Goal: Task Accomplishment & Management: Use online tool/utility

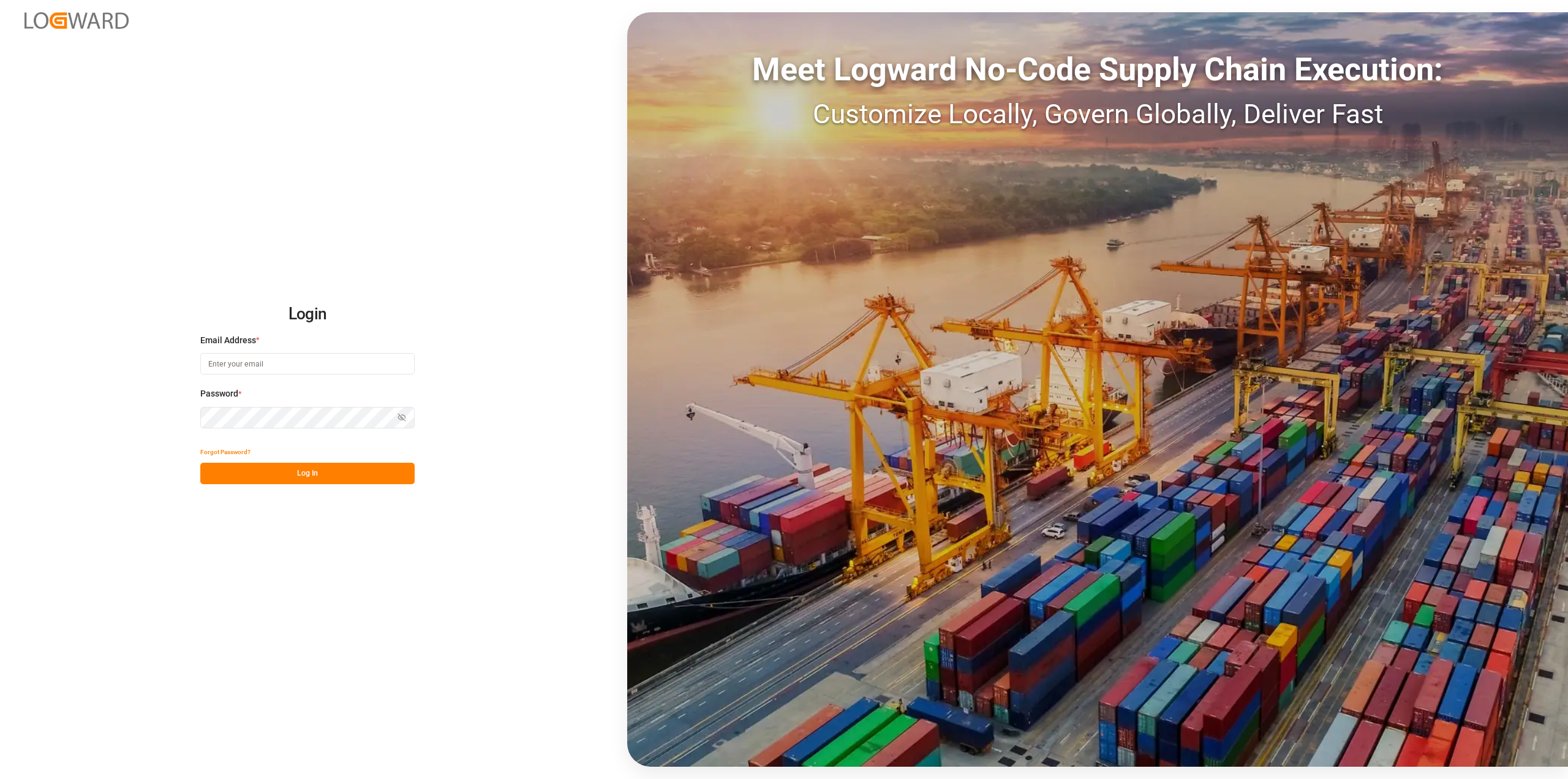
click at [293, 368] on input at bounding box center [307, 363] width 214 height 21
type input "[PERSON_NAME][EMAIL_ADDRESS][DOMAIN_NAME]"
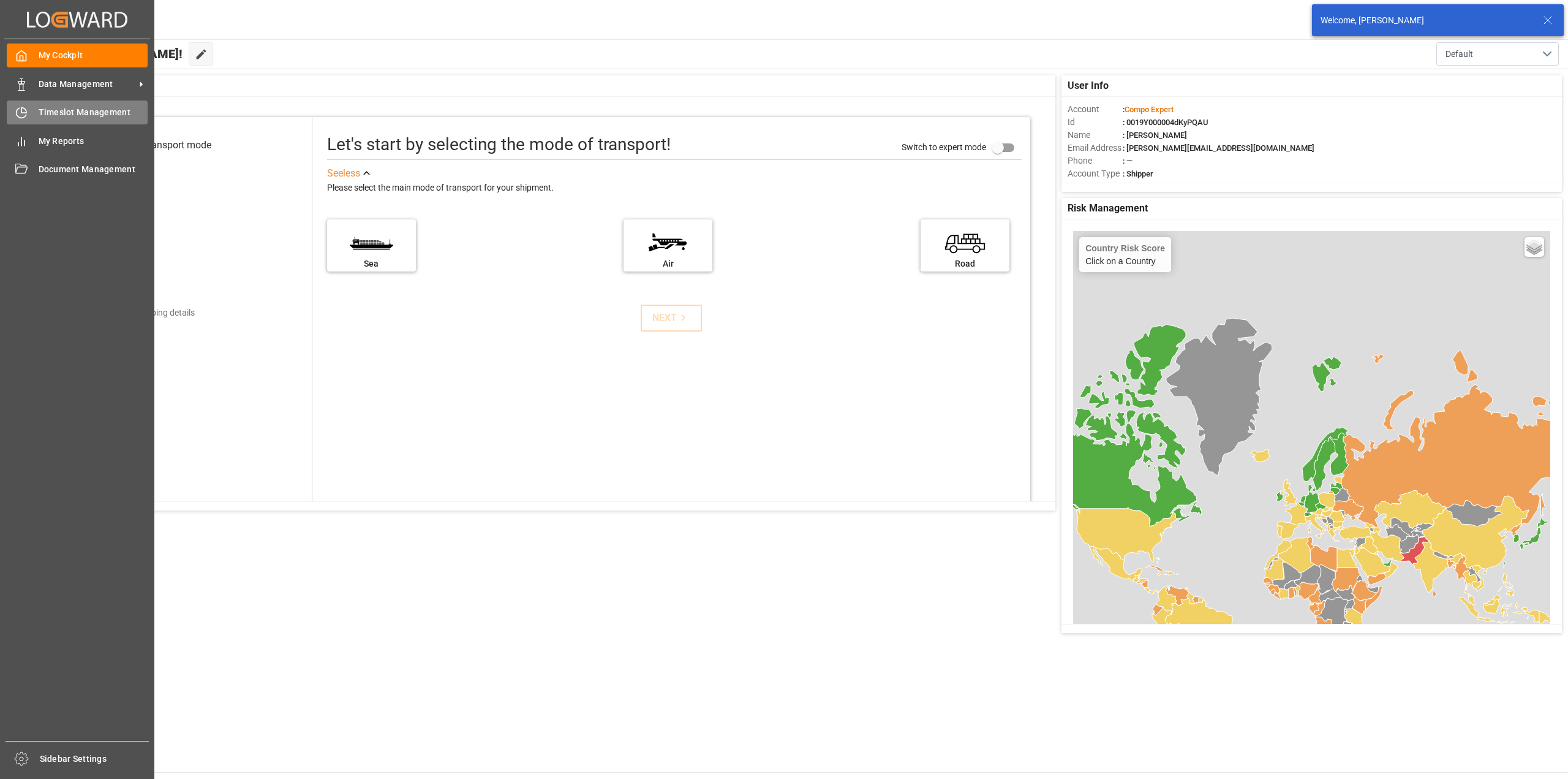
click at [34, 115] on div "Timeslot Management Timeslot Management" at bounding box center [77, 112] width 141 height 24
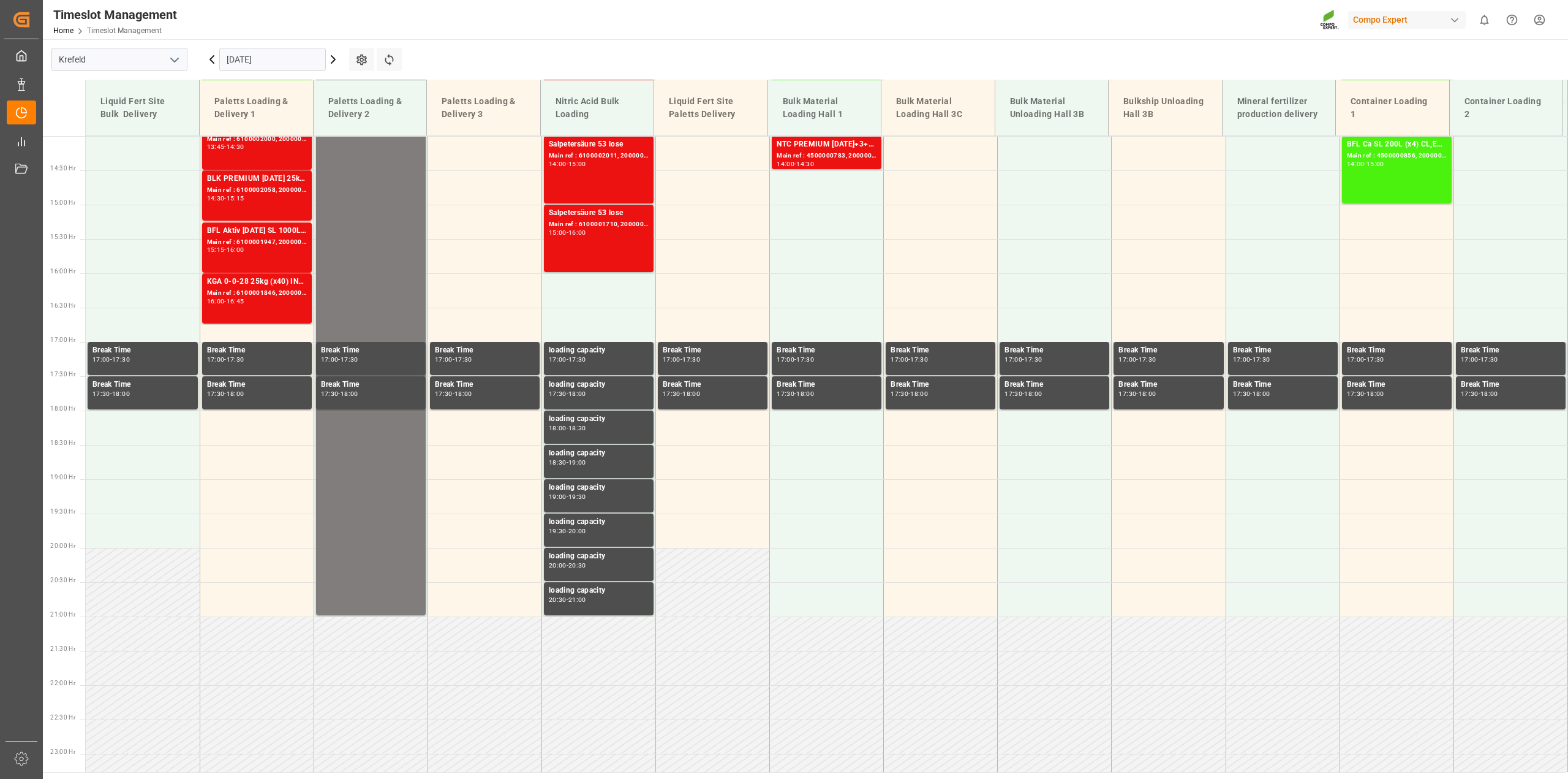
scroll to position [1012, 0]
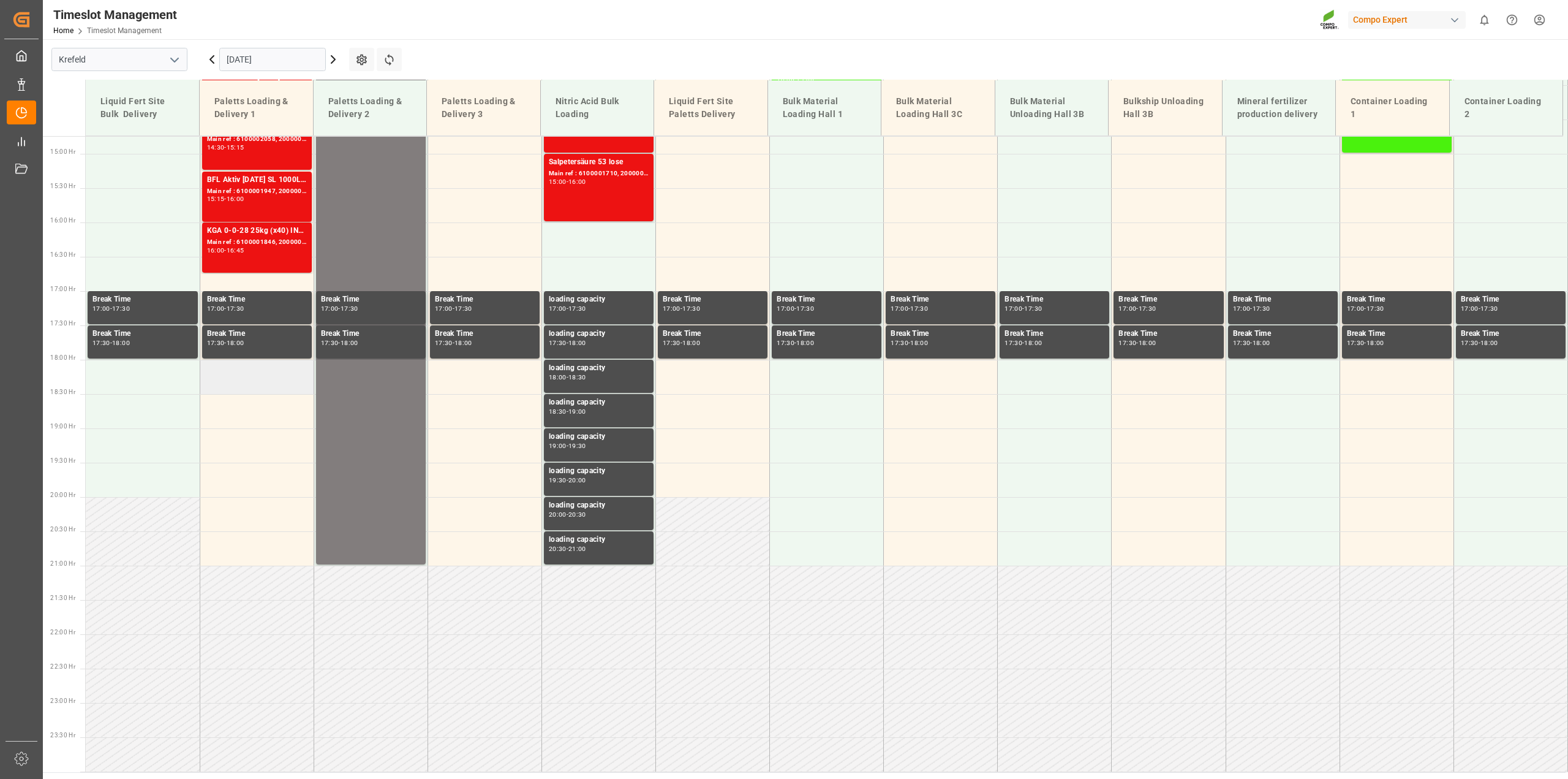
click at [241, 376] on td at bounding box center [257, 377] width 114 height 34
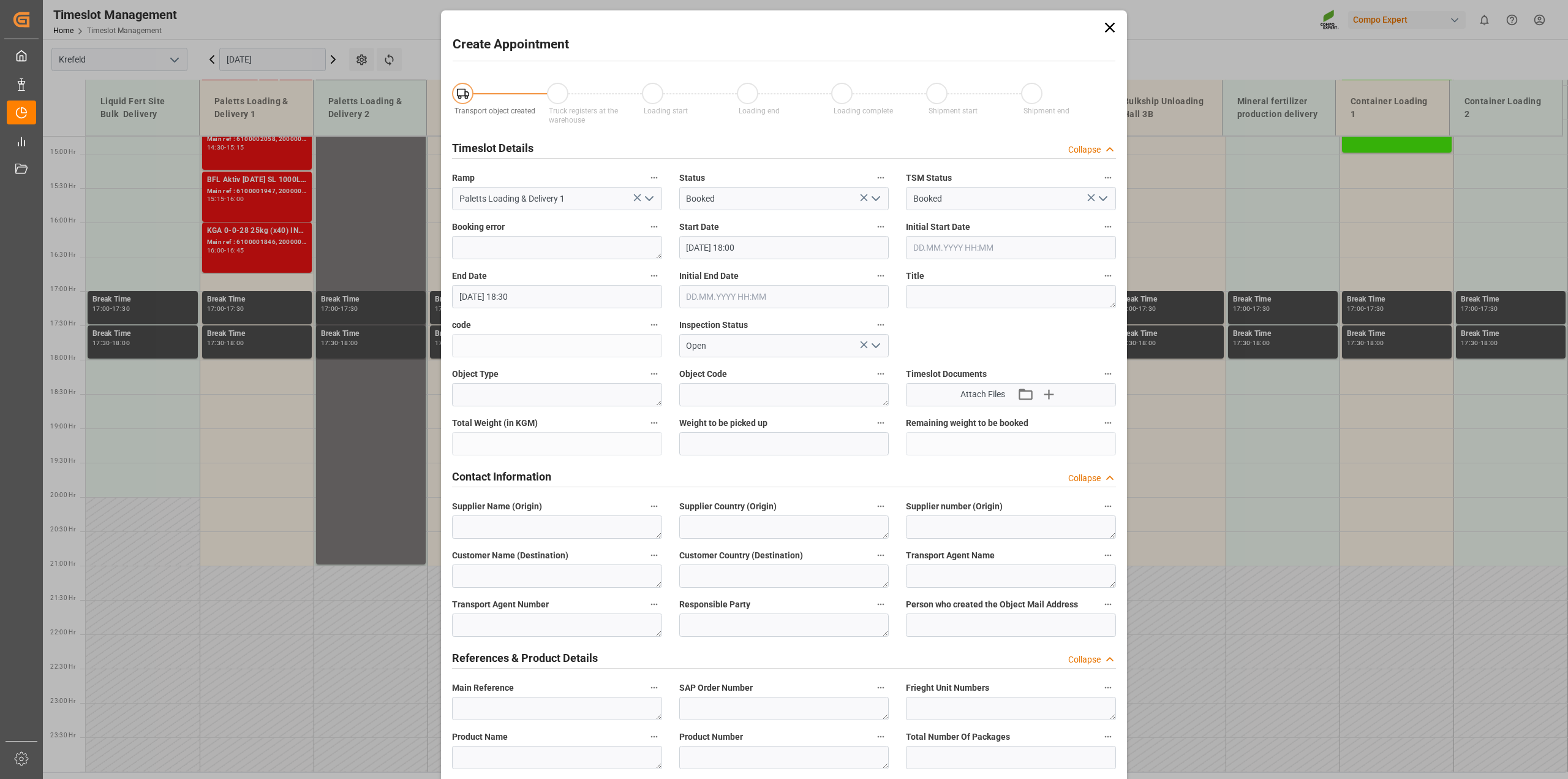
type input "[DATE] 18:00"
type input "[DATE] 18:30"
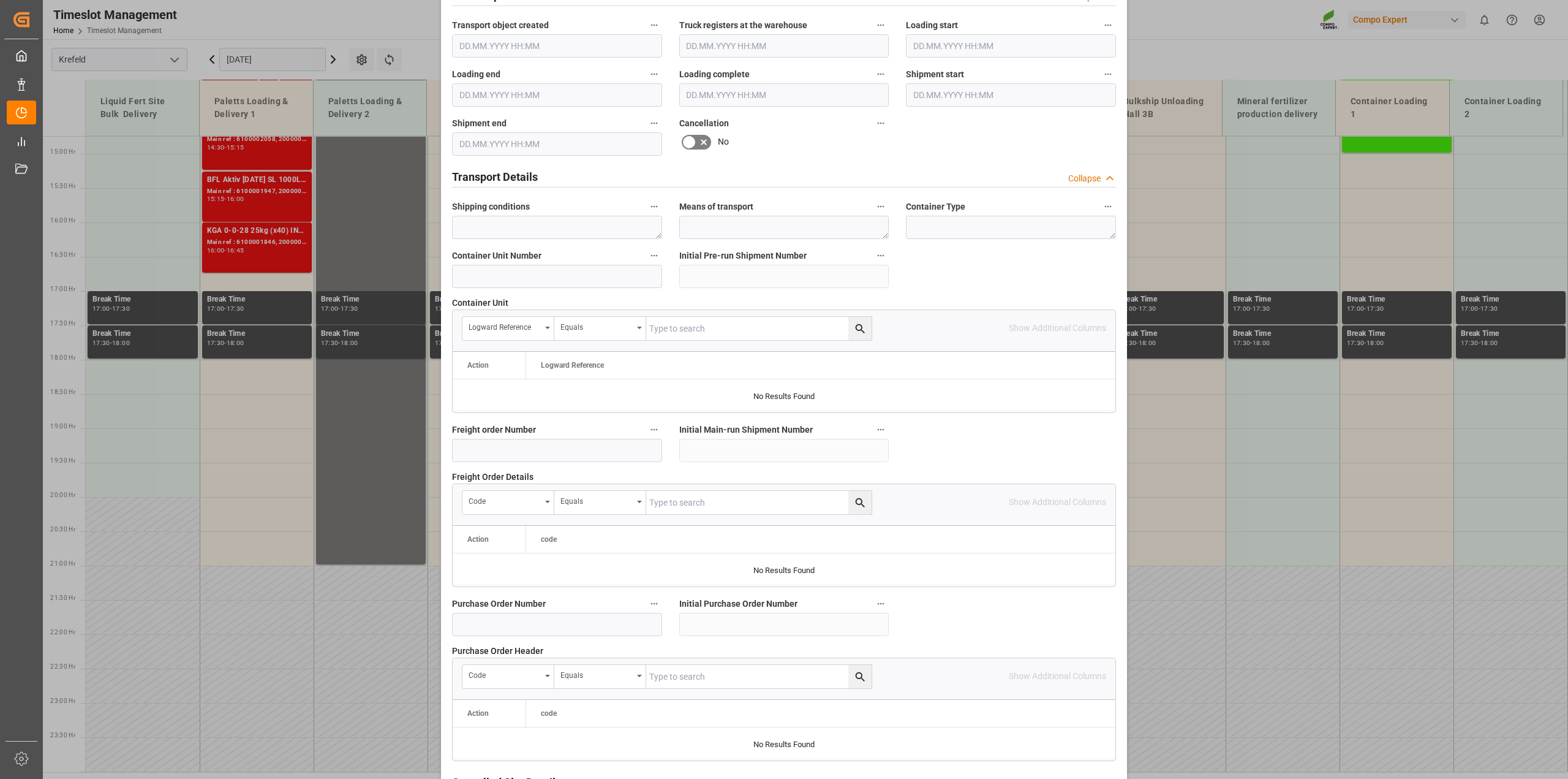
scroll to position [796, 0]
click at [526, 448] on input at bounding box center [557, 449] width 210 height 23
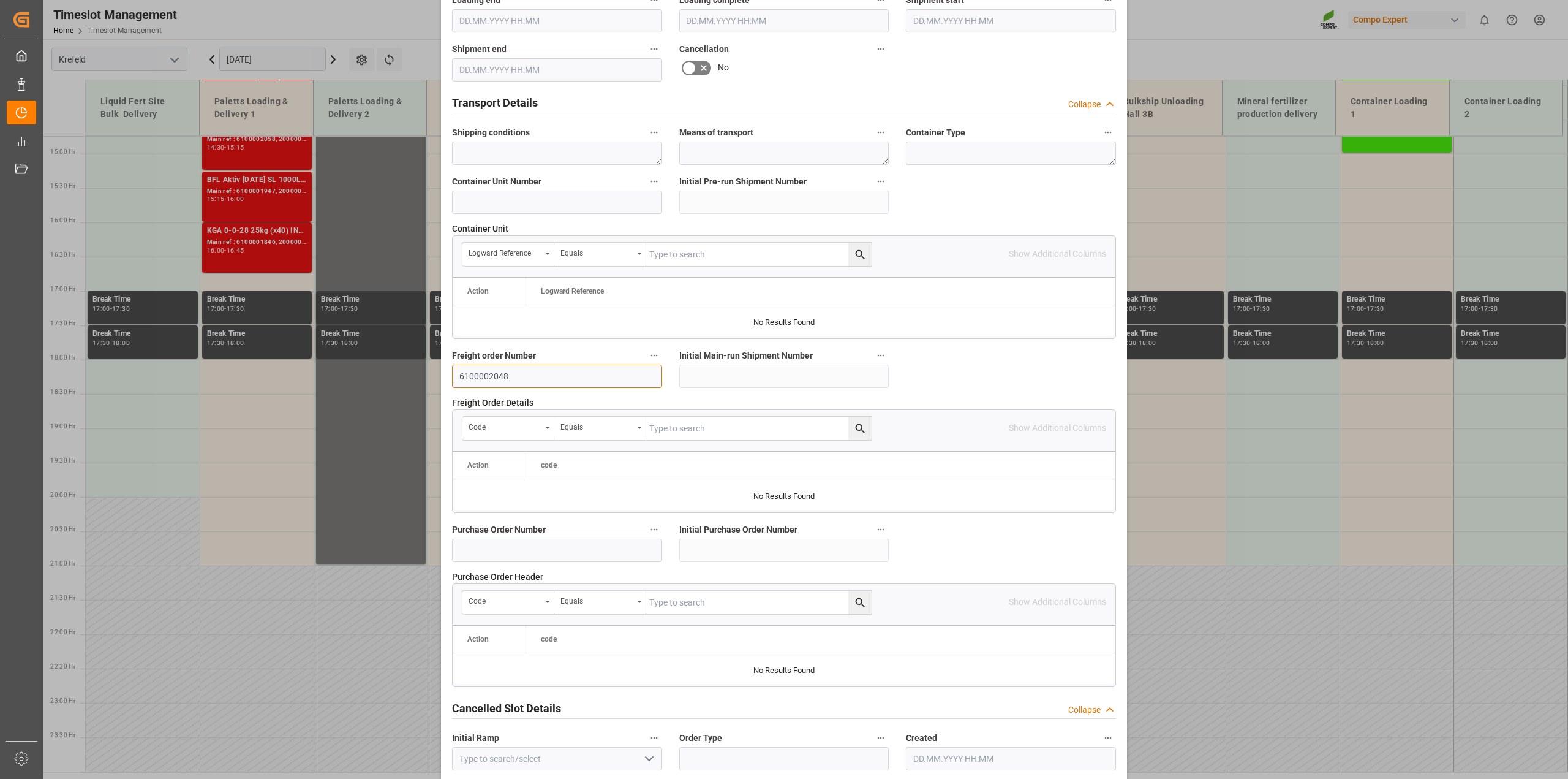
scroll to position [922, 0]
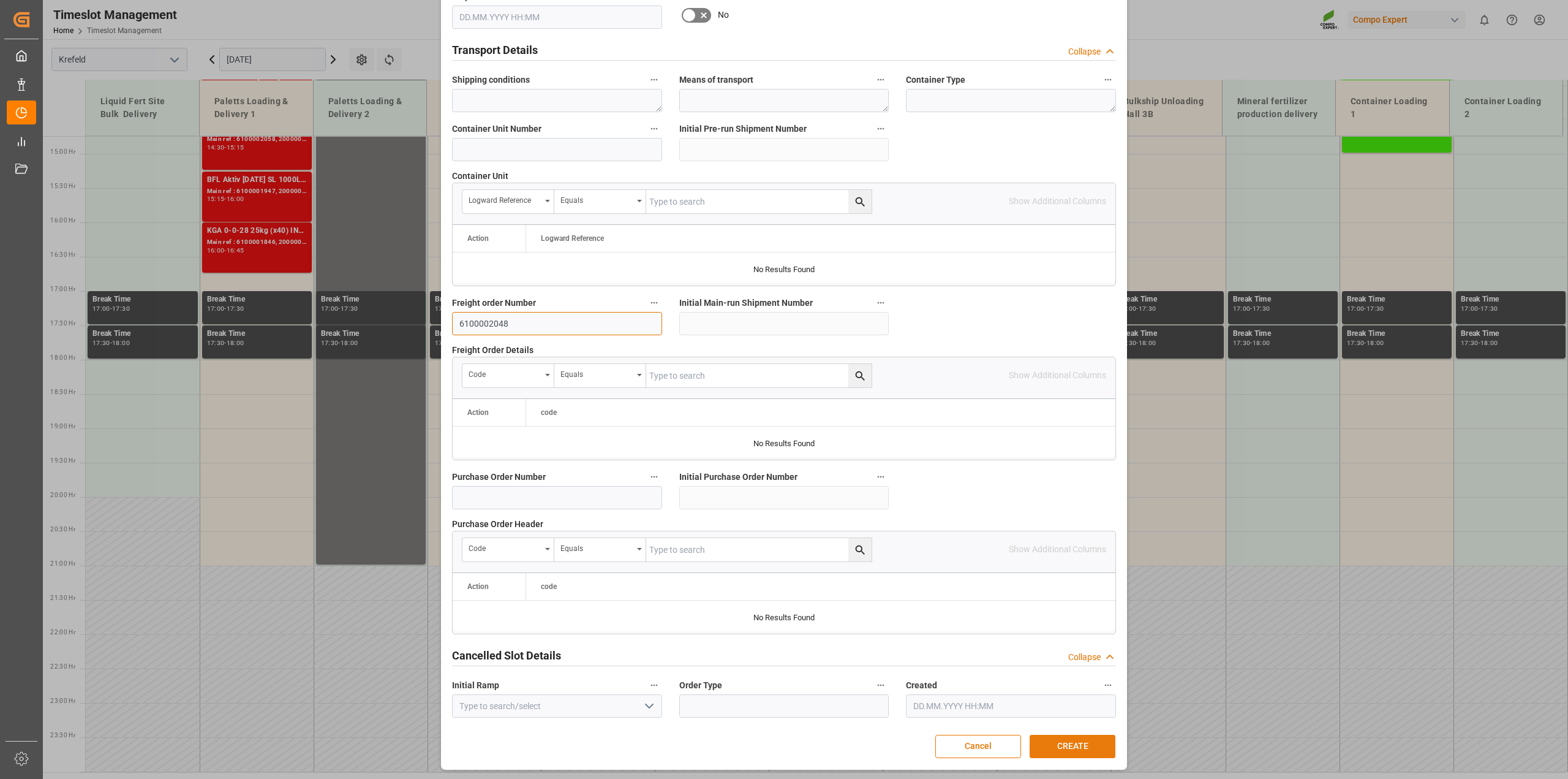
type input "6100002048"
click at [1068, 746] on button "CREATE" at bounding box center [1072, 746] width 86 height 23
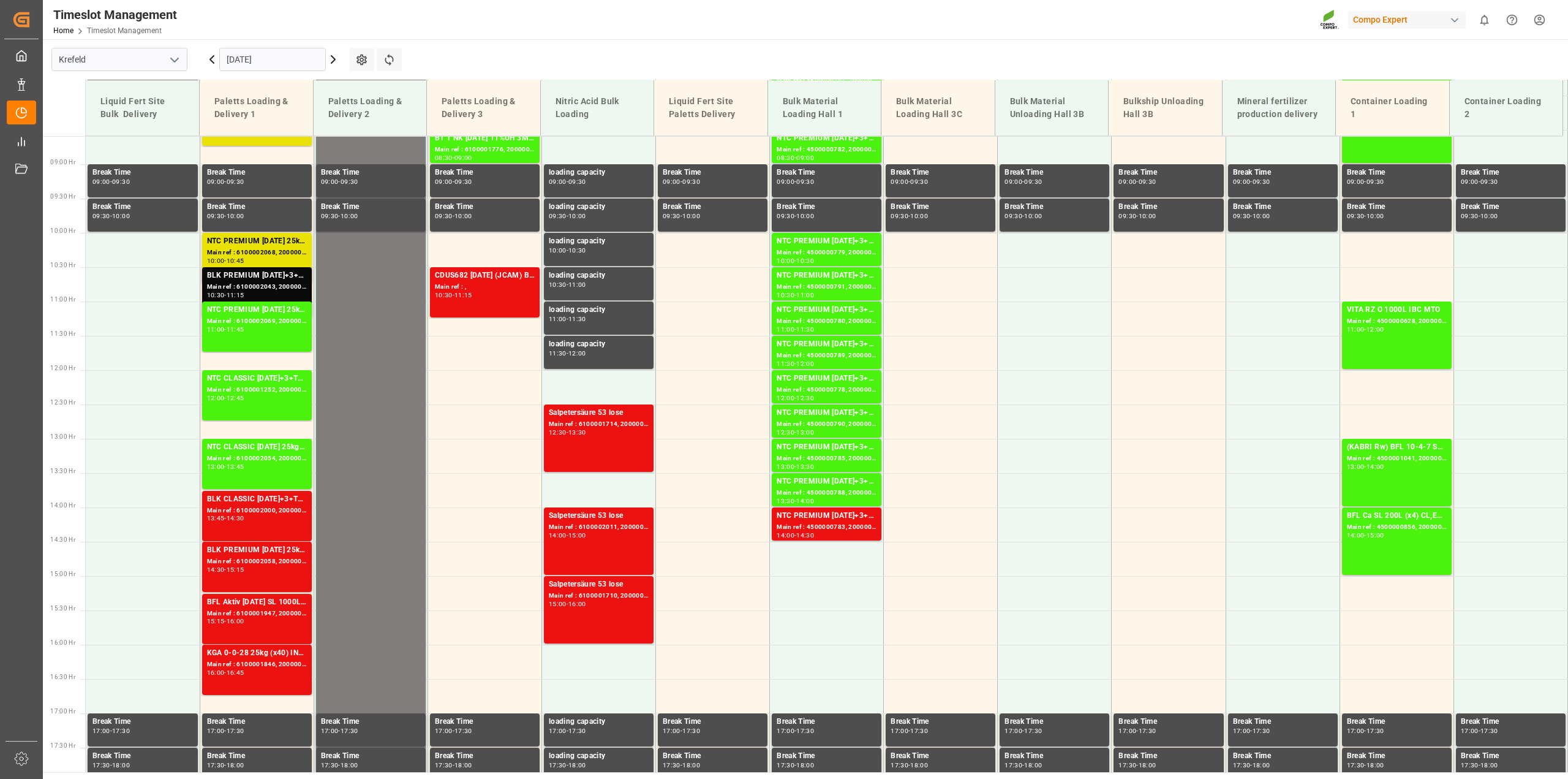
scroll to position [589, 0]
click at [230, 62] on input "[DATE]" at bounding box center [273, 59] width 107 height 23
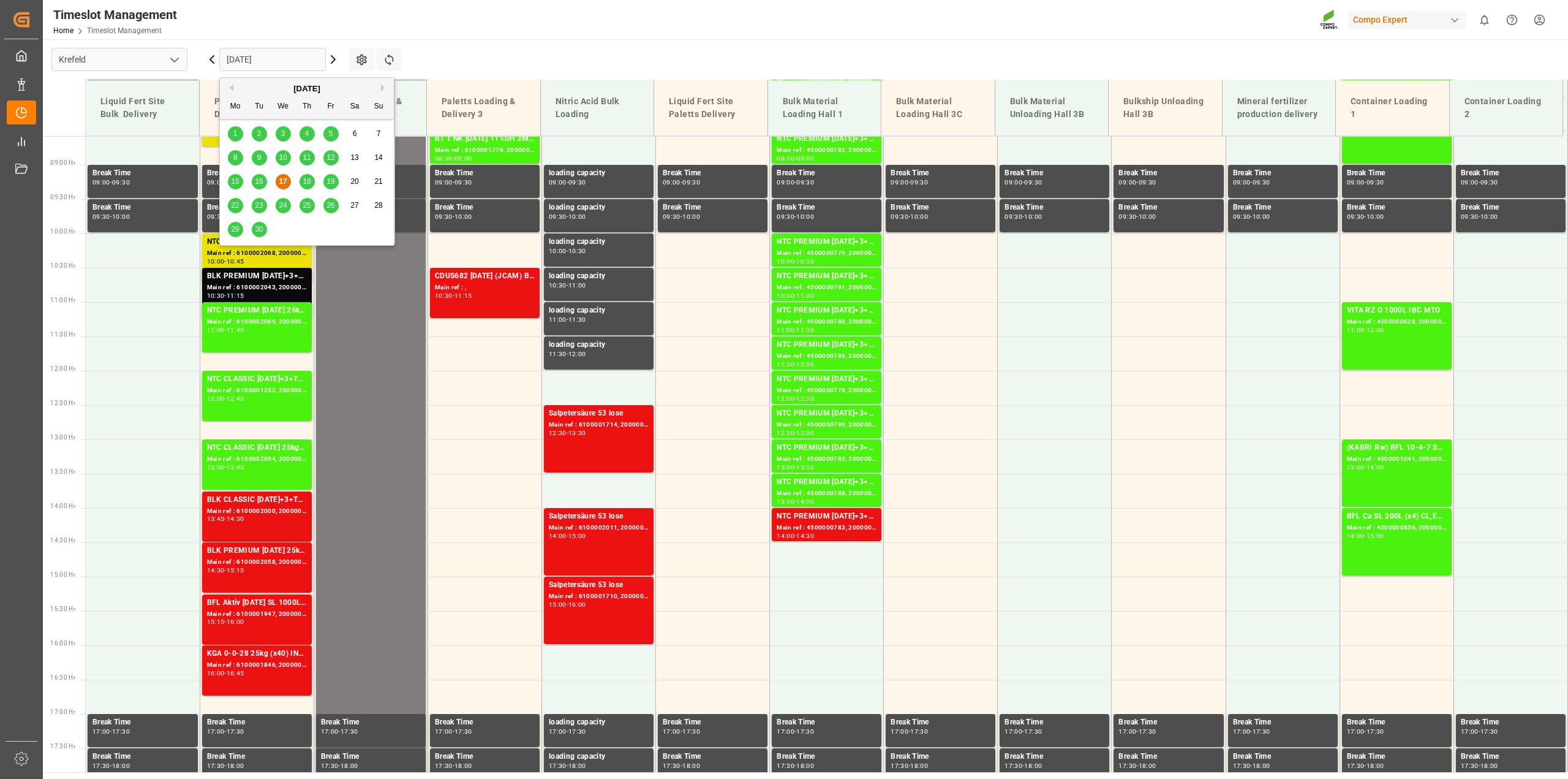
click at [303, 178] on span "18" at bounding box center [306, 181] width 8 height 9
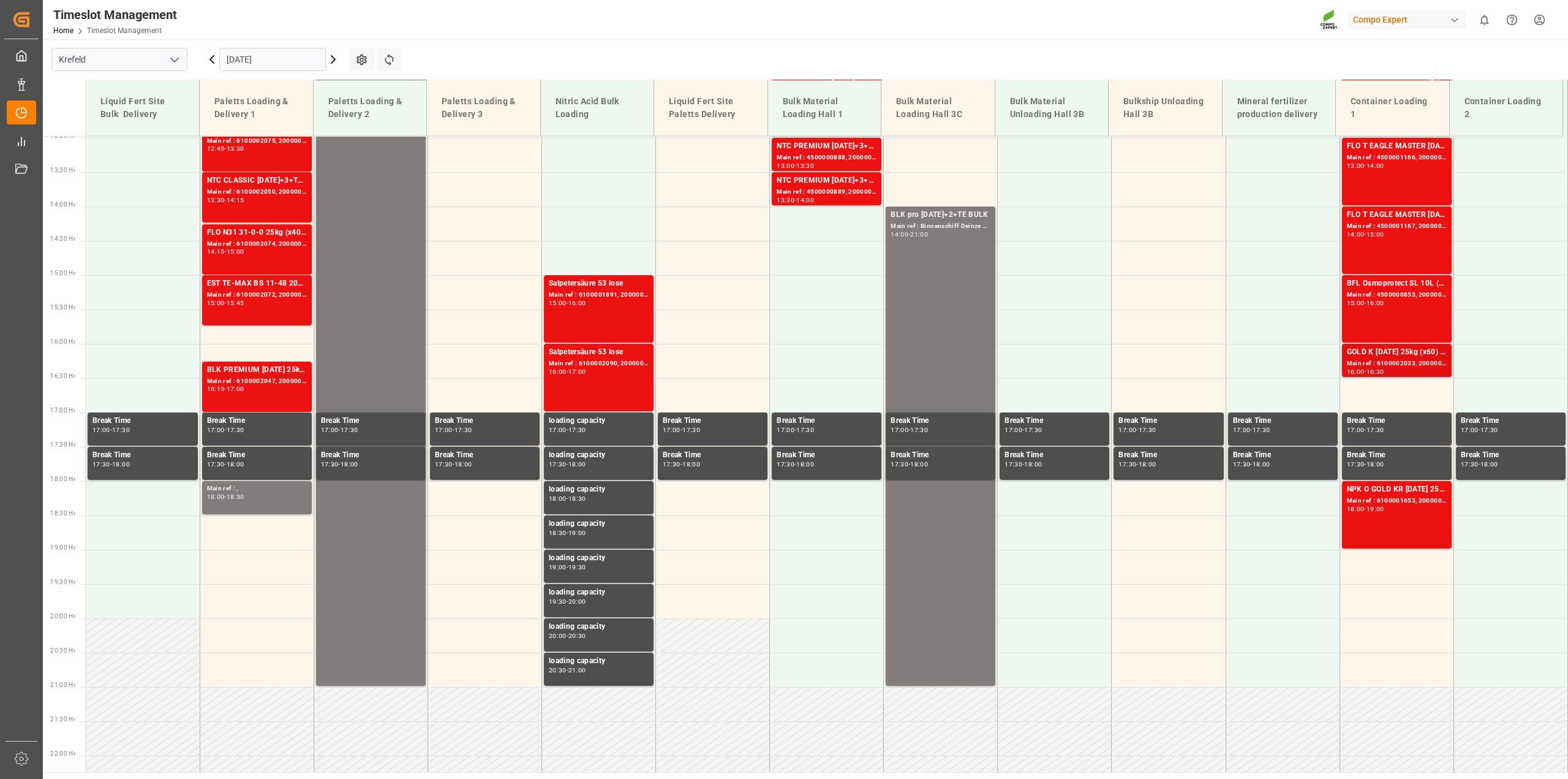
scroll to position [889, 0]
click at [1380, 356] on div "GOLD K [DATE] 25kg (x60) ITNPK O GOLD KR [DATE] 25kg (x60) IT" at bounding box center [1397, 353] width 100 height 12
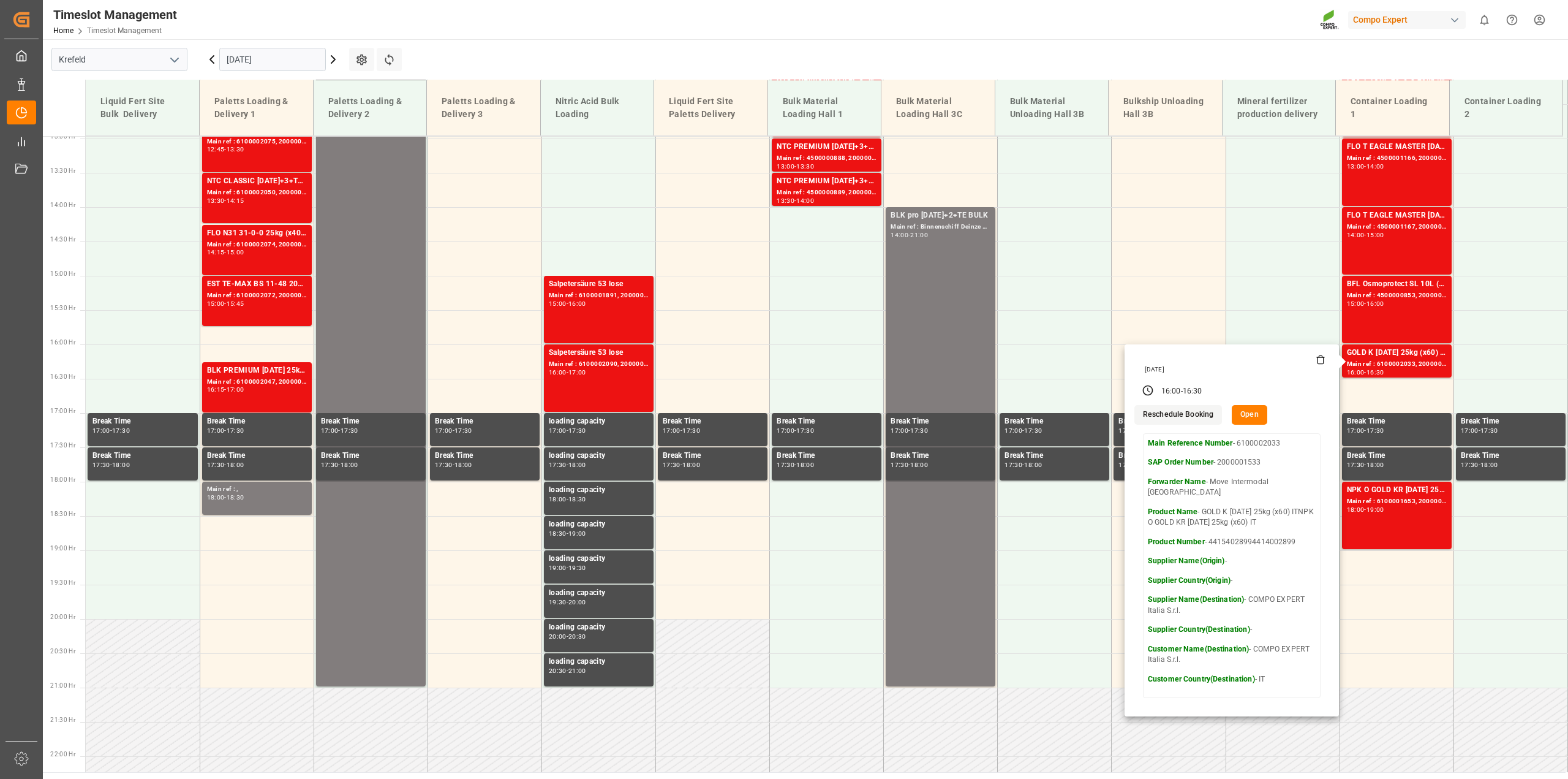
click at [265, 63] on input "[DATE]" at bounding box center [273, 59] width 107 height 23
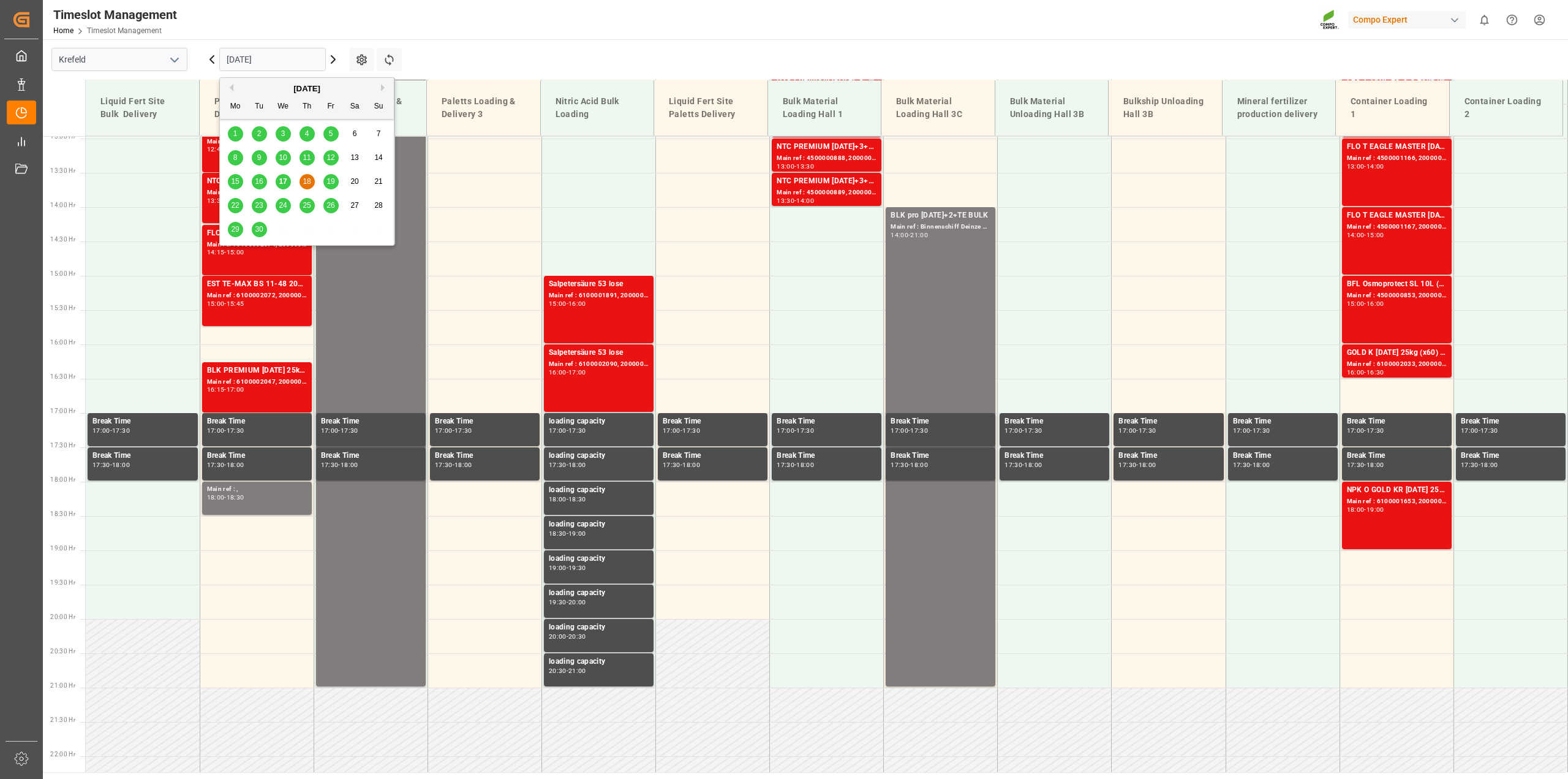
click at [333, 179] on span "19" at bounding box center [330, 181] width 8 height 9
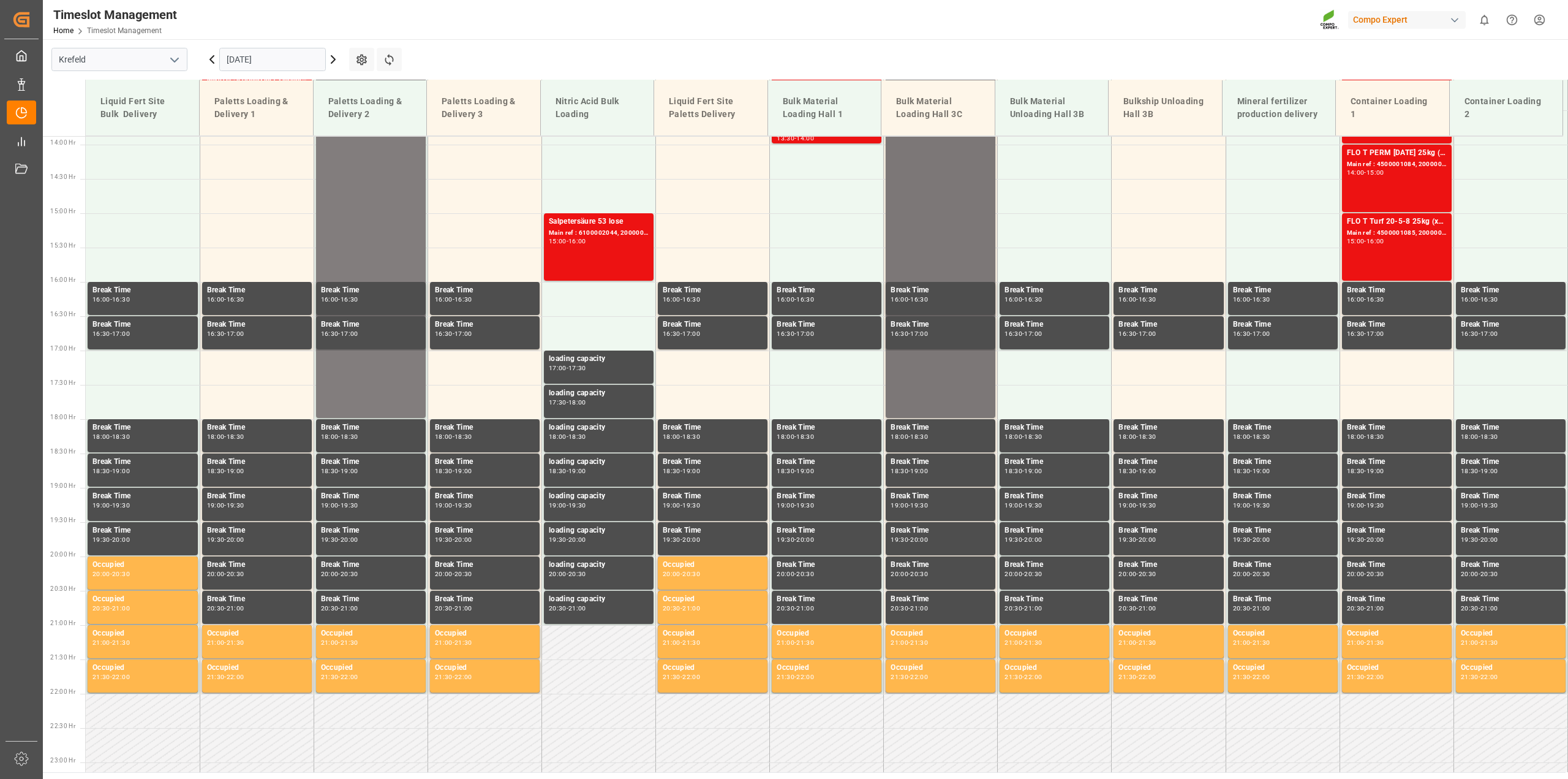
scroll to position [952, 0]
drag, startPoint x: 267, startPoint y: 62, endPoint x: 253, endPoint y: 74, distance: 18.4
click at [267, 62] on input "[DATE]" at bounding box center [273, 59] width 107 height 23
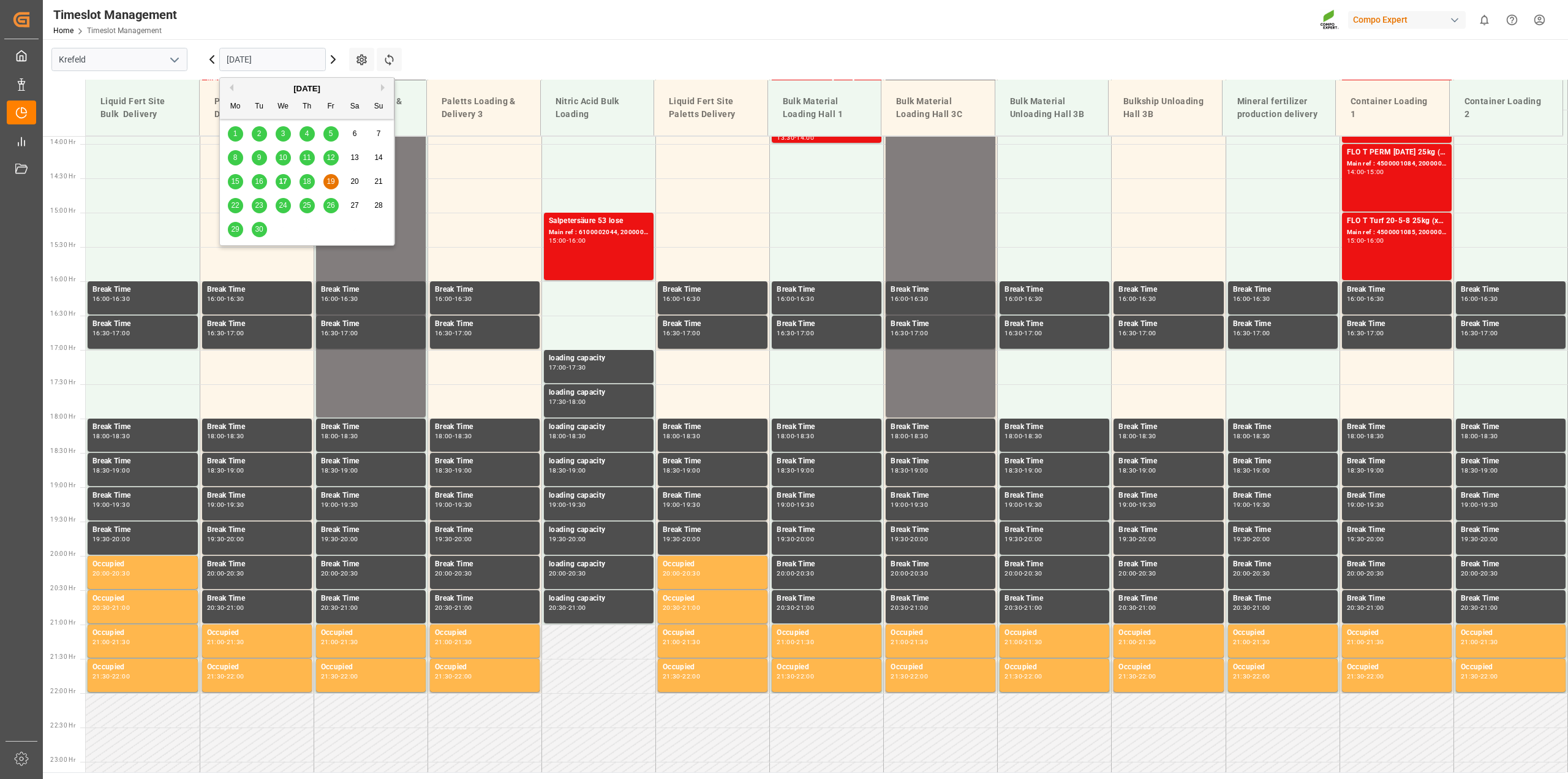
click at [310, 183] on span "18" at bounding box center [306, 181] width 8 height 9
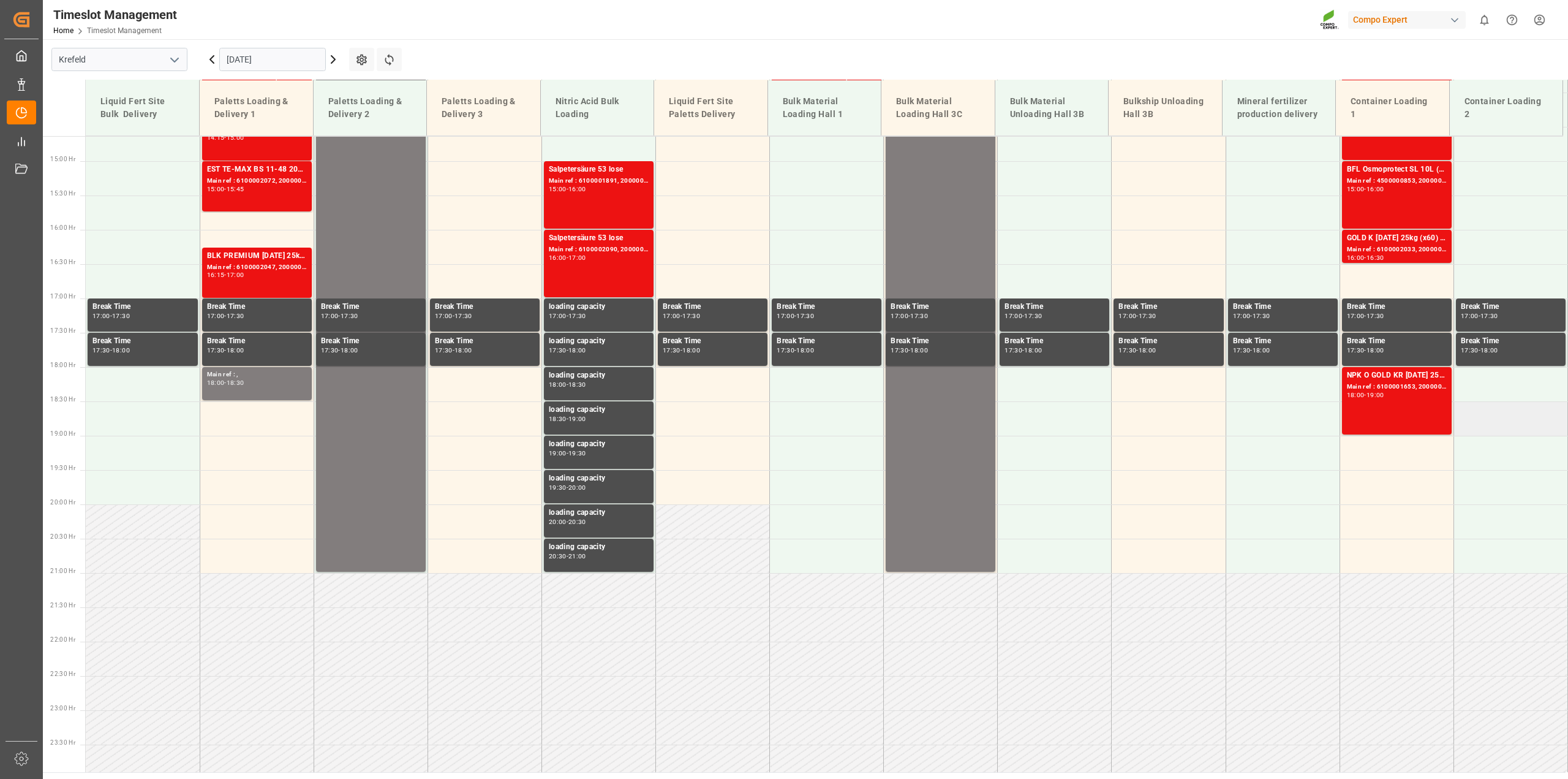
scroll to position [1012, 0]
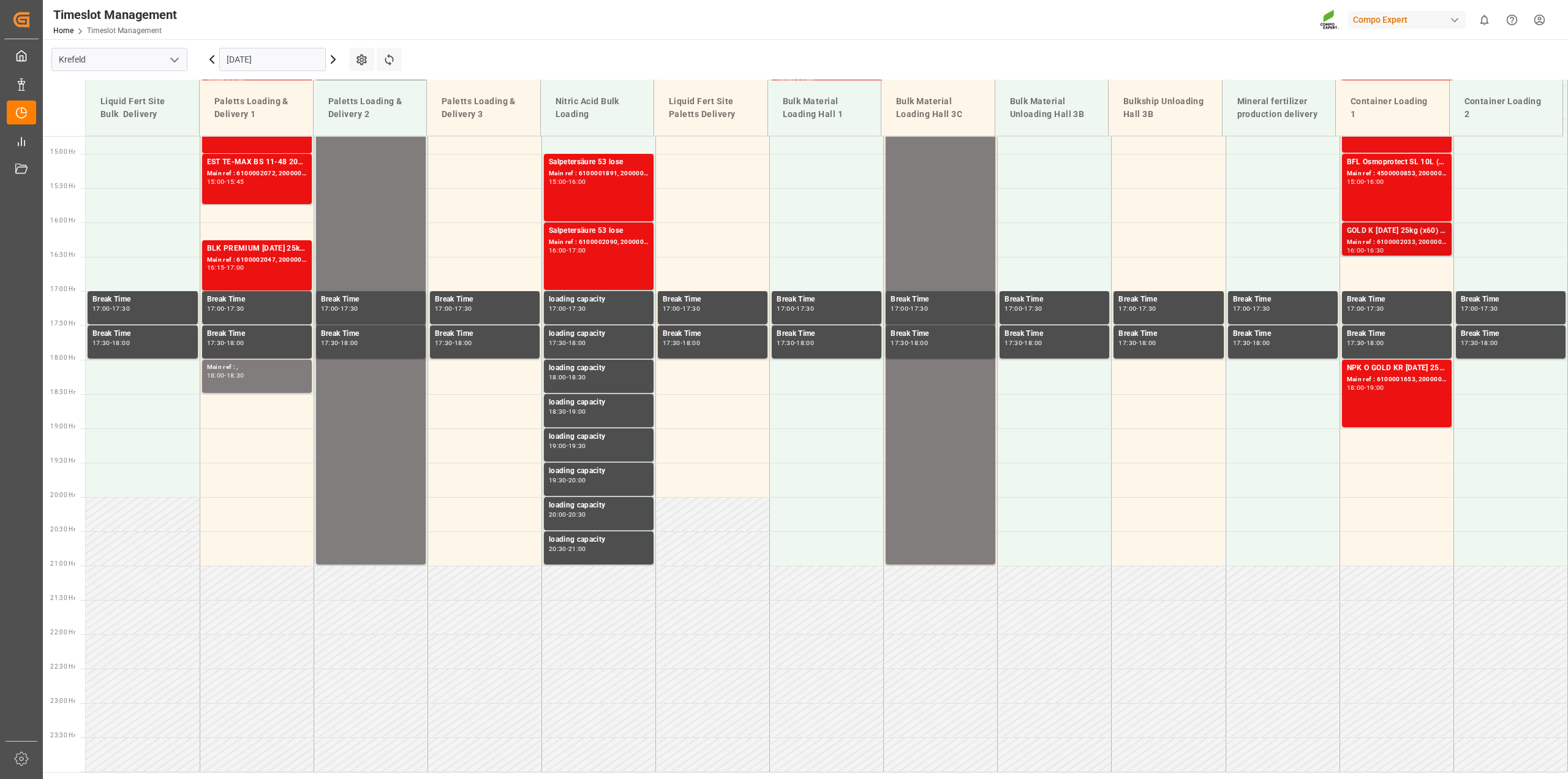
click at [1390, 241] on div "Main ref : 6100002033, 2000001533" at bounding box center [1397, 242] width 100 height 10
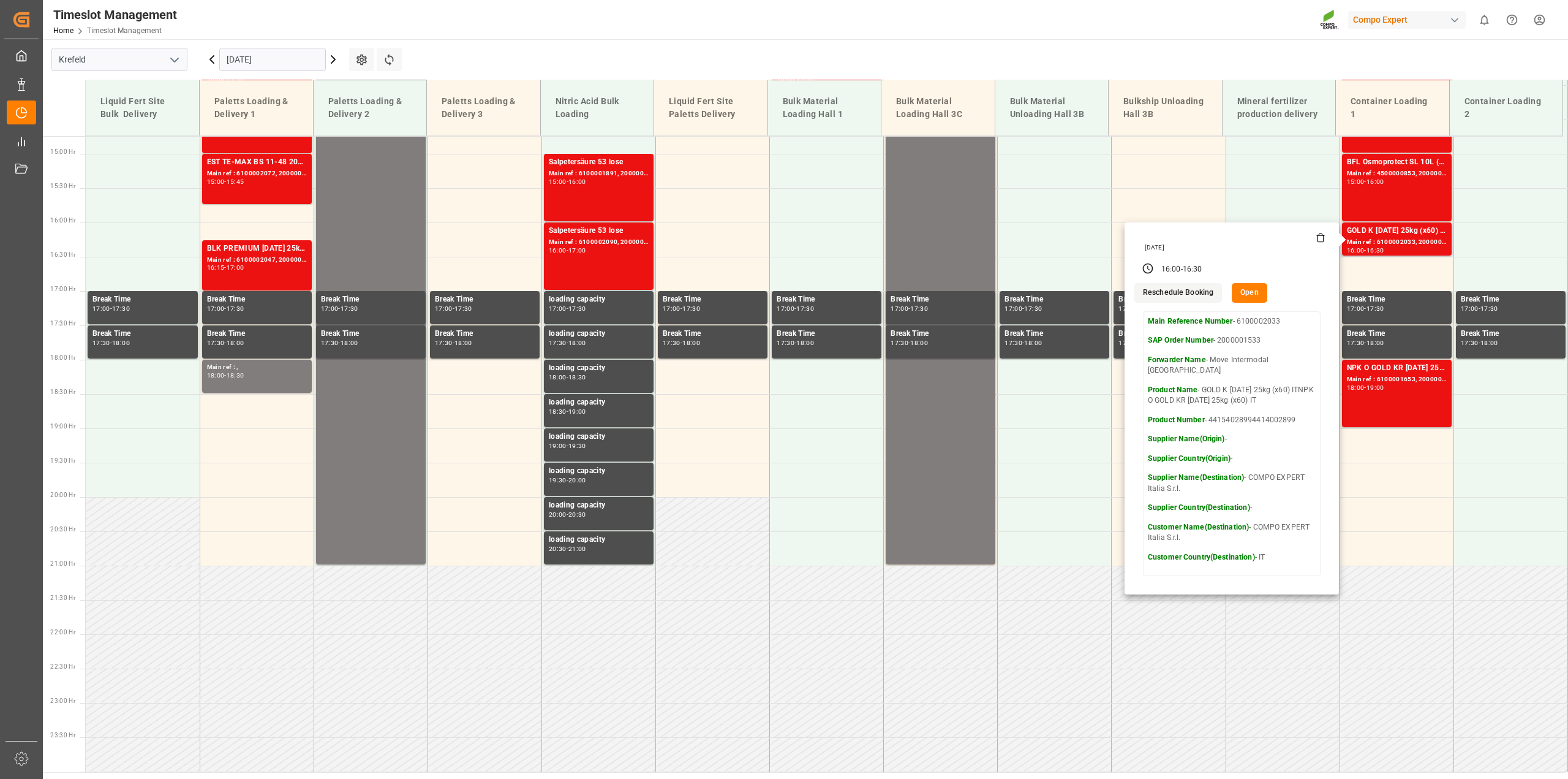
click at [1237, 293] on button "Open" at bounding box center [1249, 293] width 36 height 20
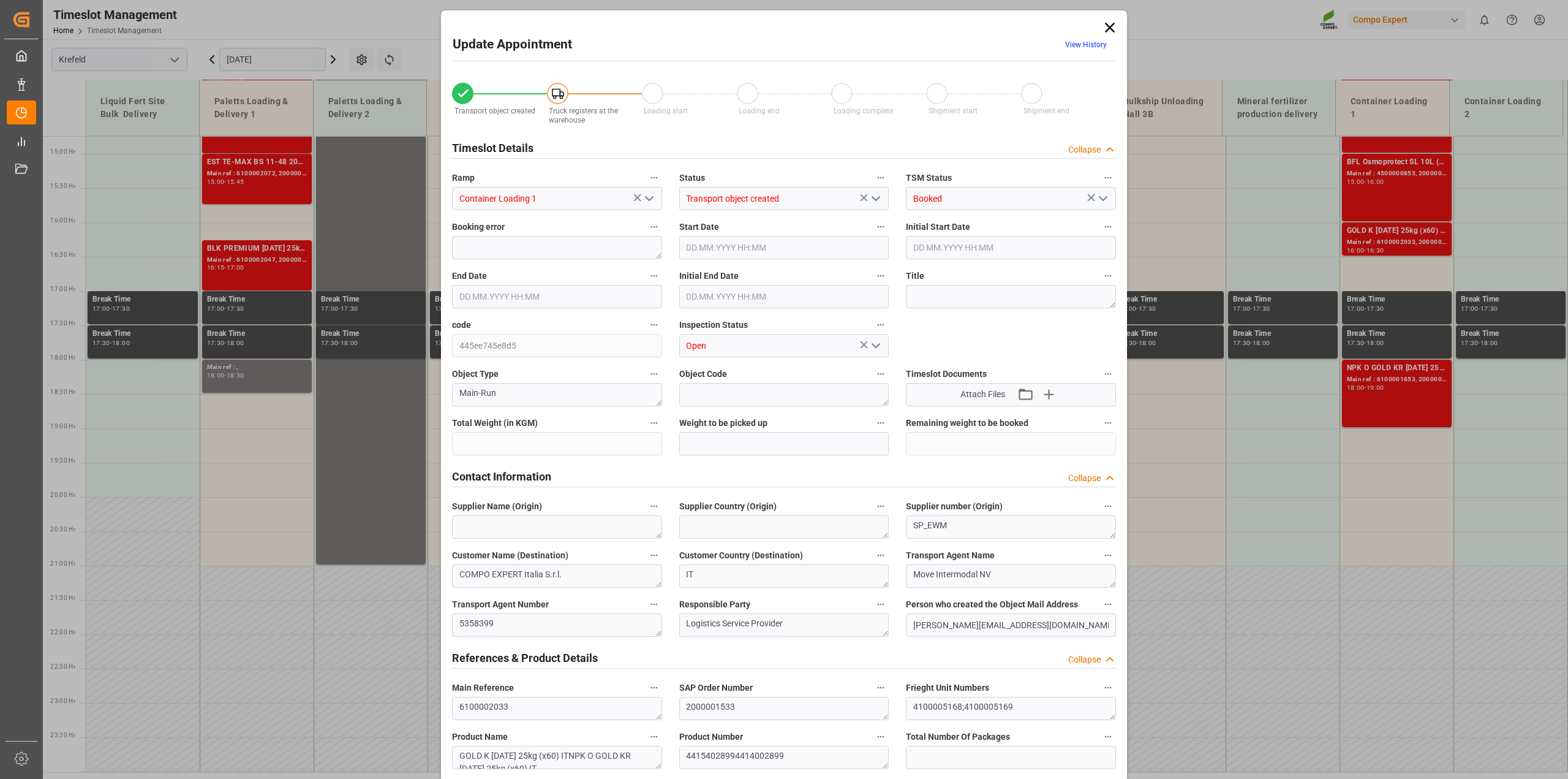
type input "27324"
type input "0"
type input "[DATE] 16:00"
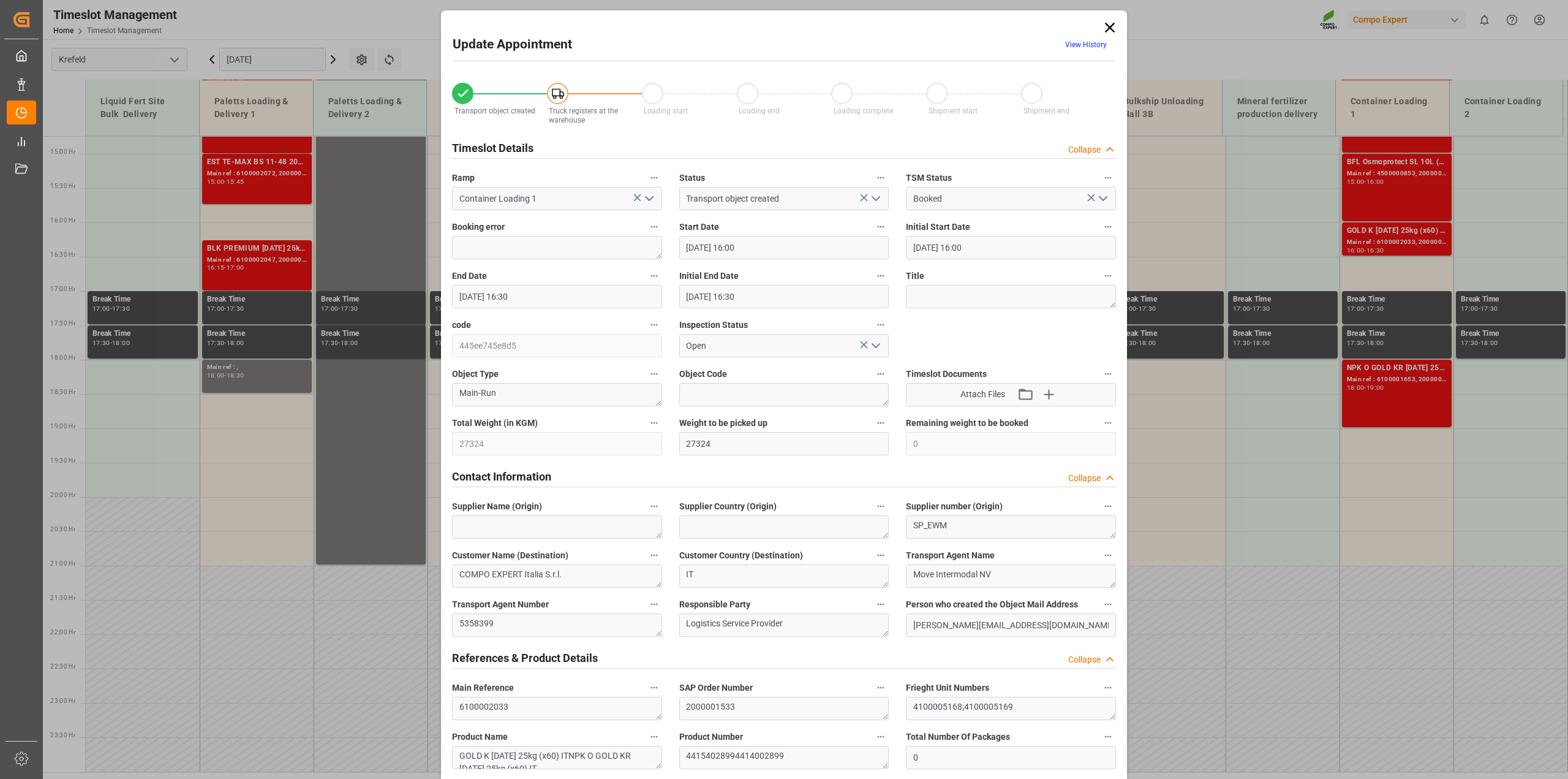
type input "[DATE] 16:00"
type input "[DATE] 16:30"
type input "[DATE] 12:09"
type input "[DATE] 09:49"
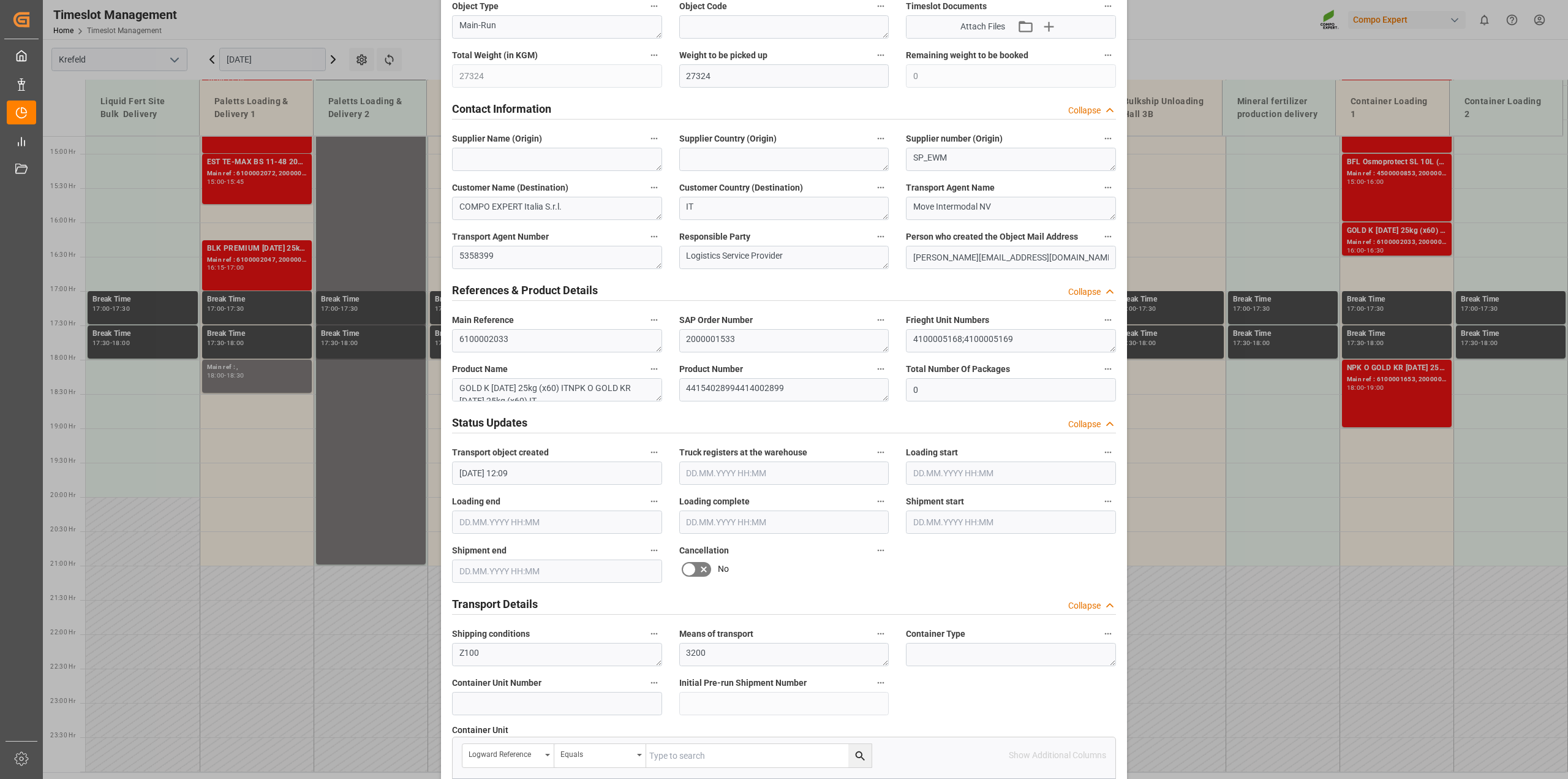
click at [696, 568] on icon at bounding box center [704, 569] width 15 height 15
click at [0, 0] on input "checkbox" at bounding box center [0, 0] width 0 height 0
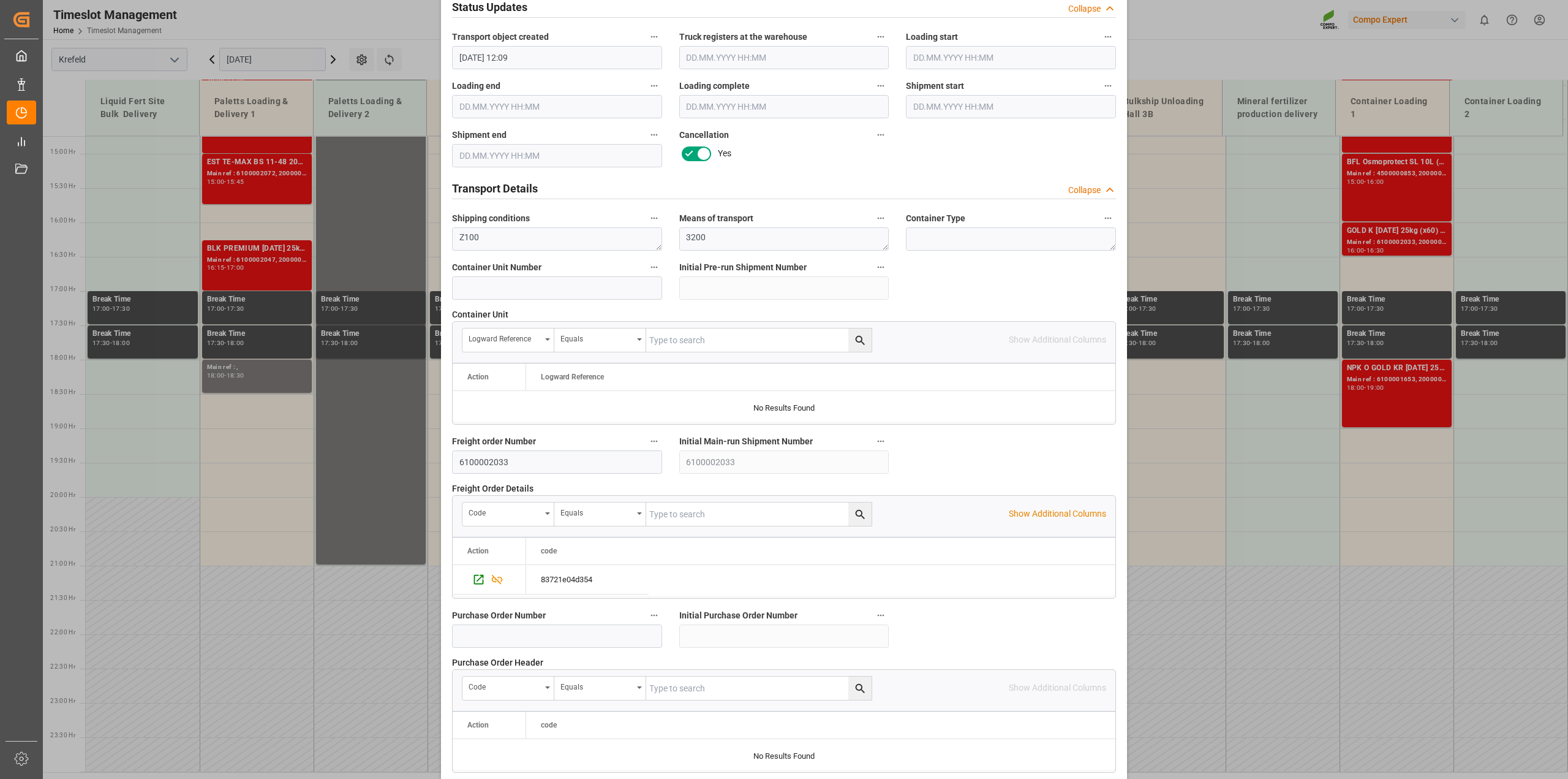
scroll to position [922, 0]
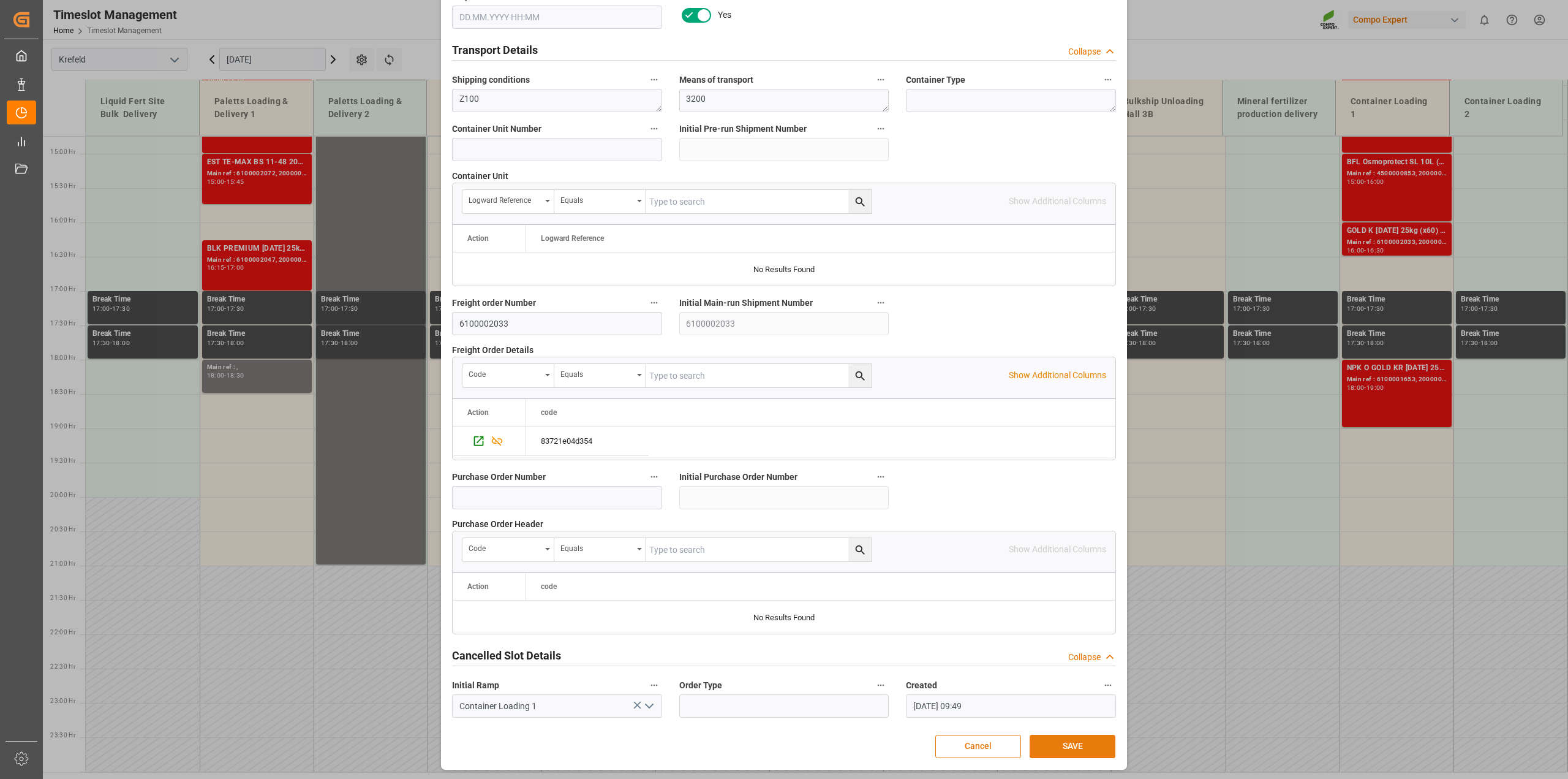
click at [1039, 738] on button "SAVE" at bounding box center [1072, 746] width 86 height 23
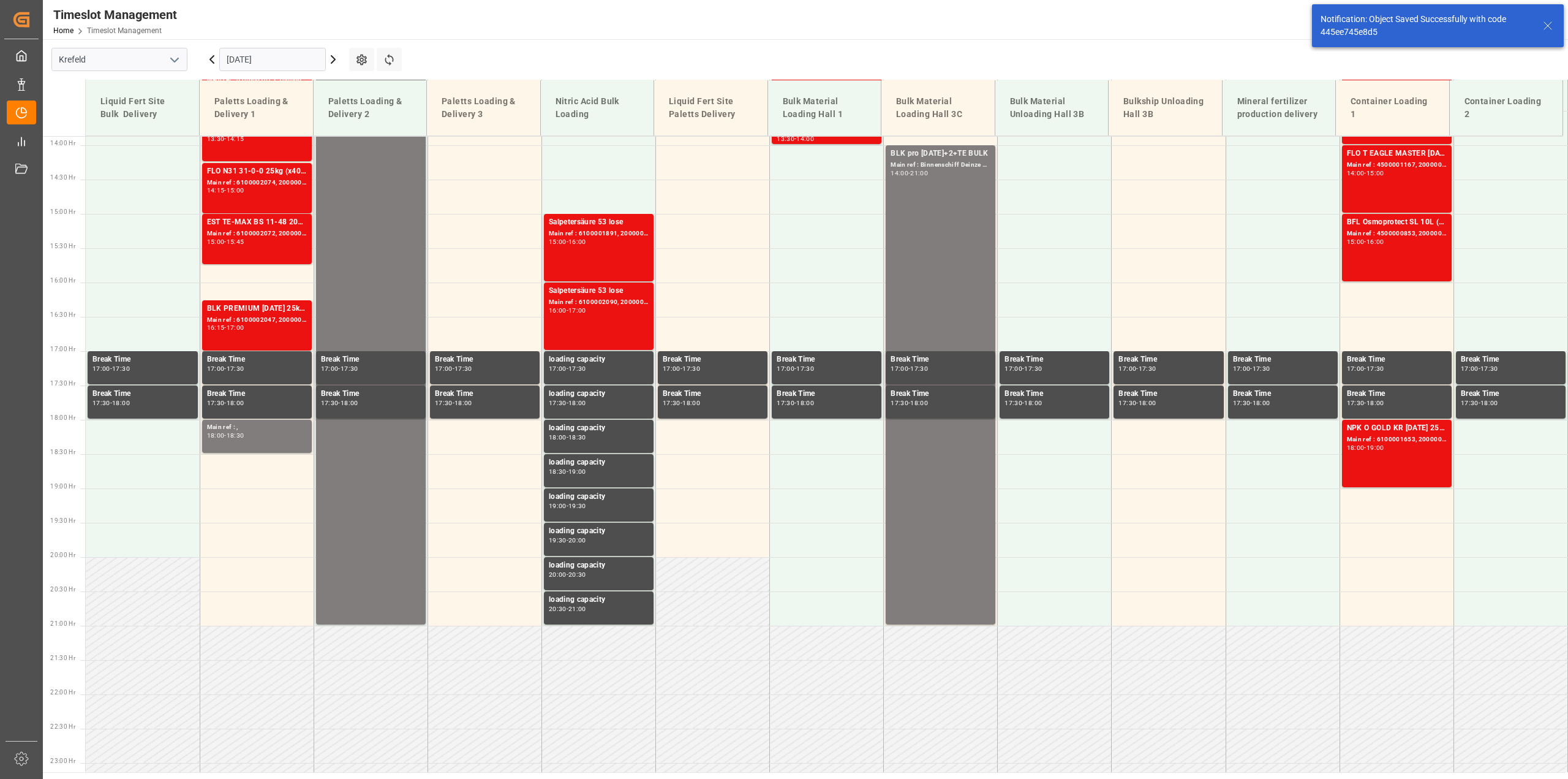
scroll to position [1012, 0]
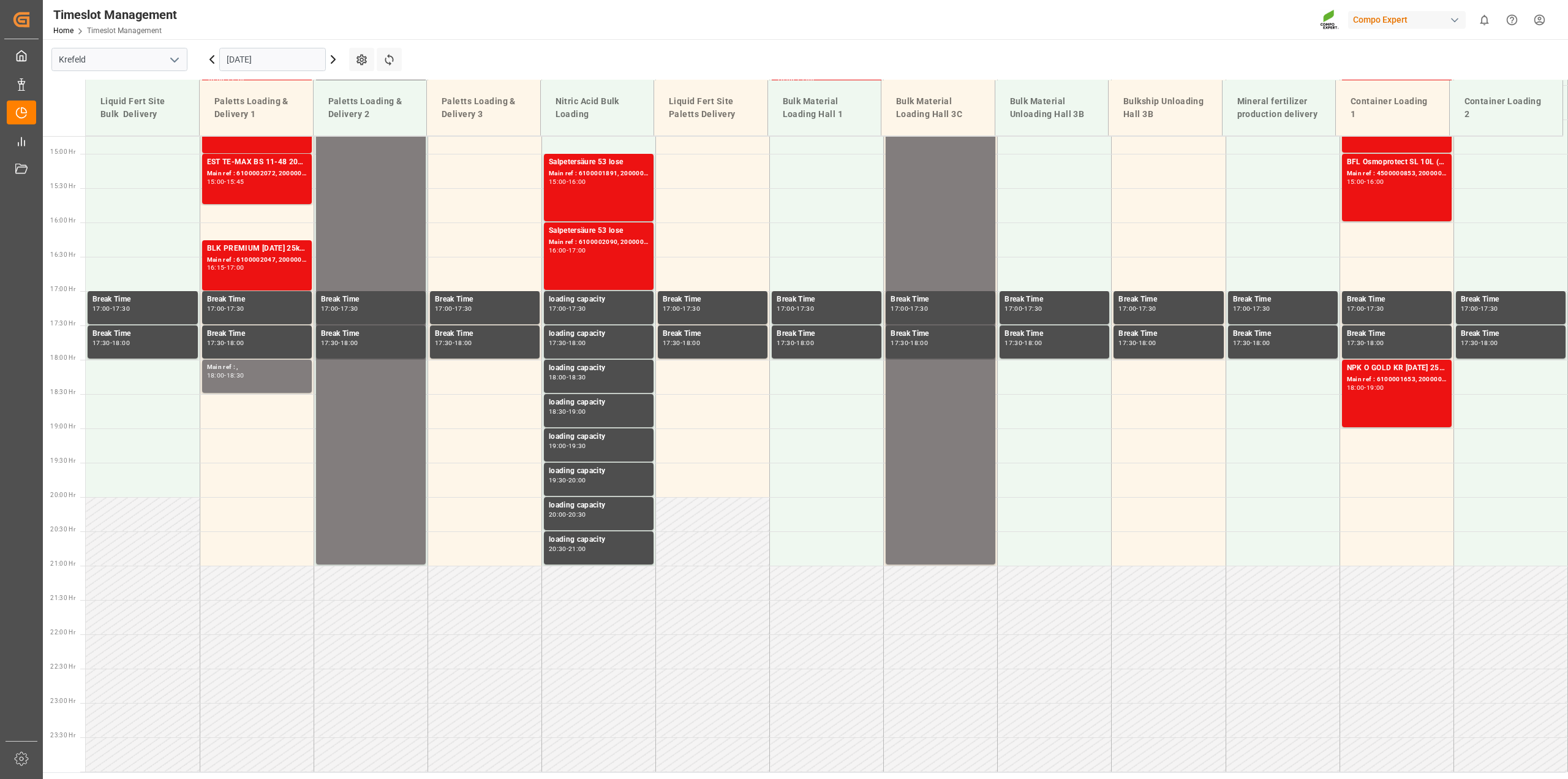
click at [251, 53] on input "[DATE]" at bounding box center [273, 59] width 107 height 23
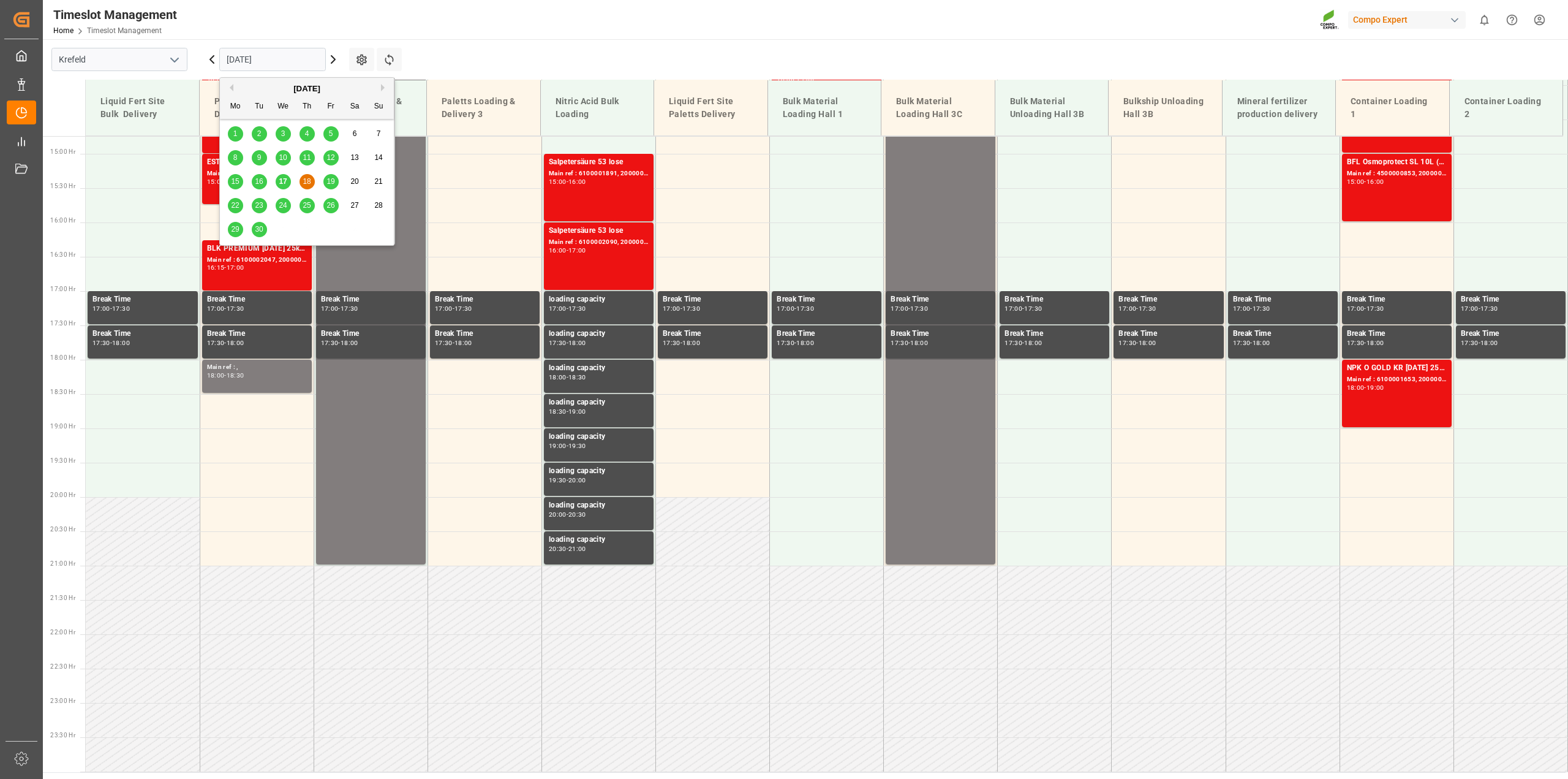
click at [332, 181] on span "19" at bounding box center [330, 181] width 8 height 9
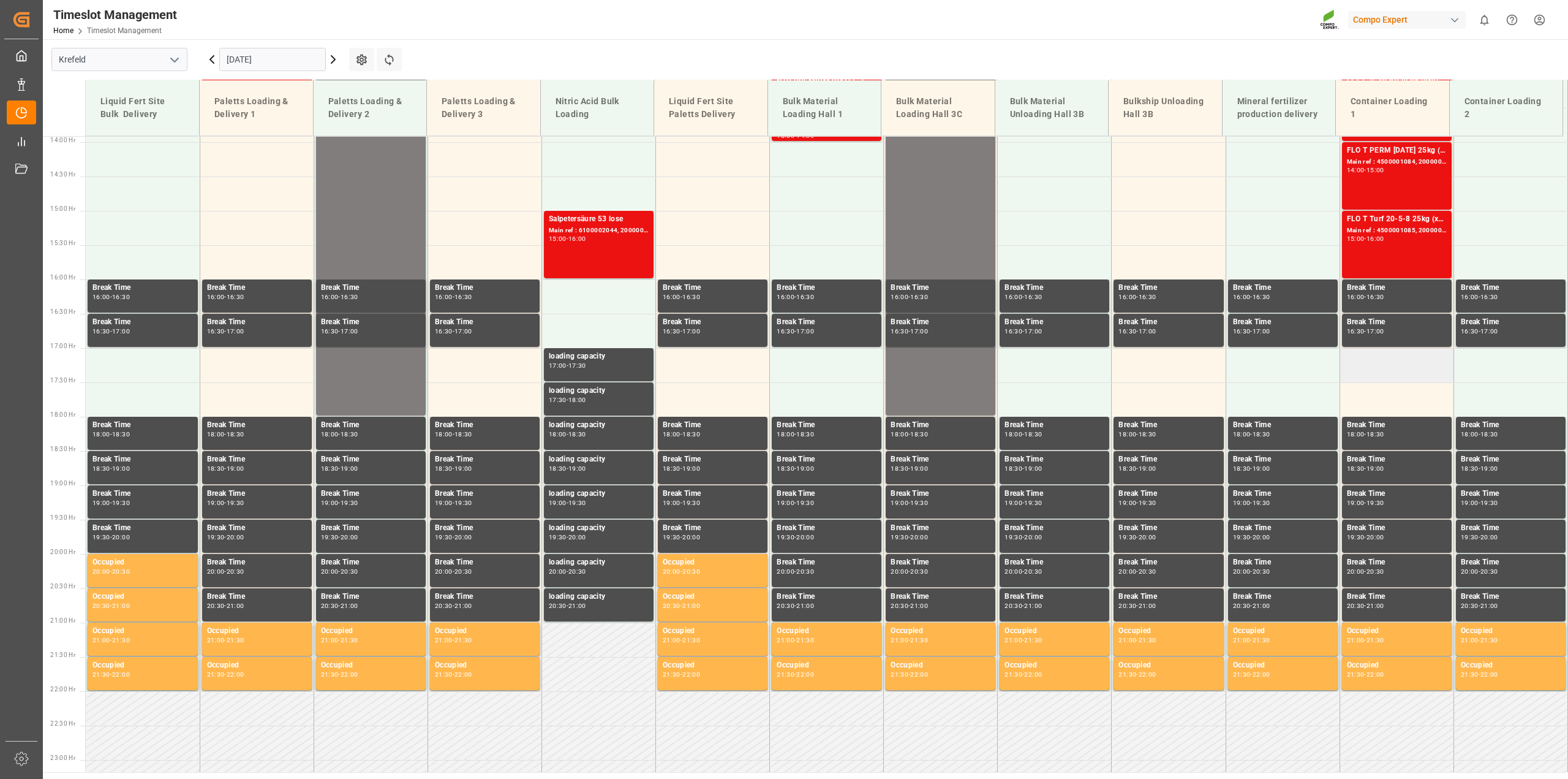
scroll to position [954, 0]
click at [1386, 360] on td at bounding box center [1397, 366] width 114 height 34
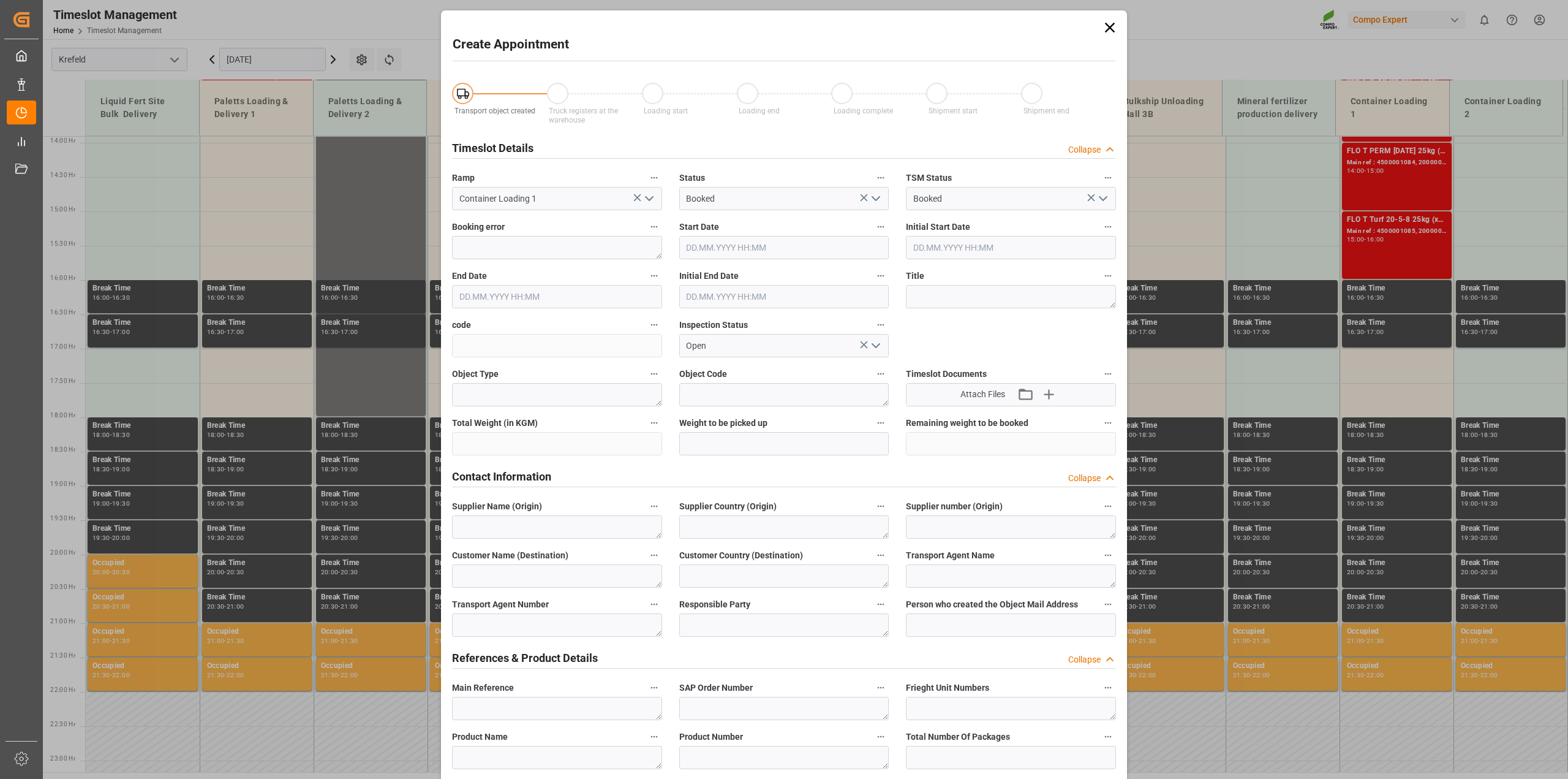
type input "[DATE] 17:00"
type input "[DATE] 17:30"
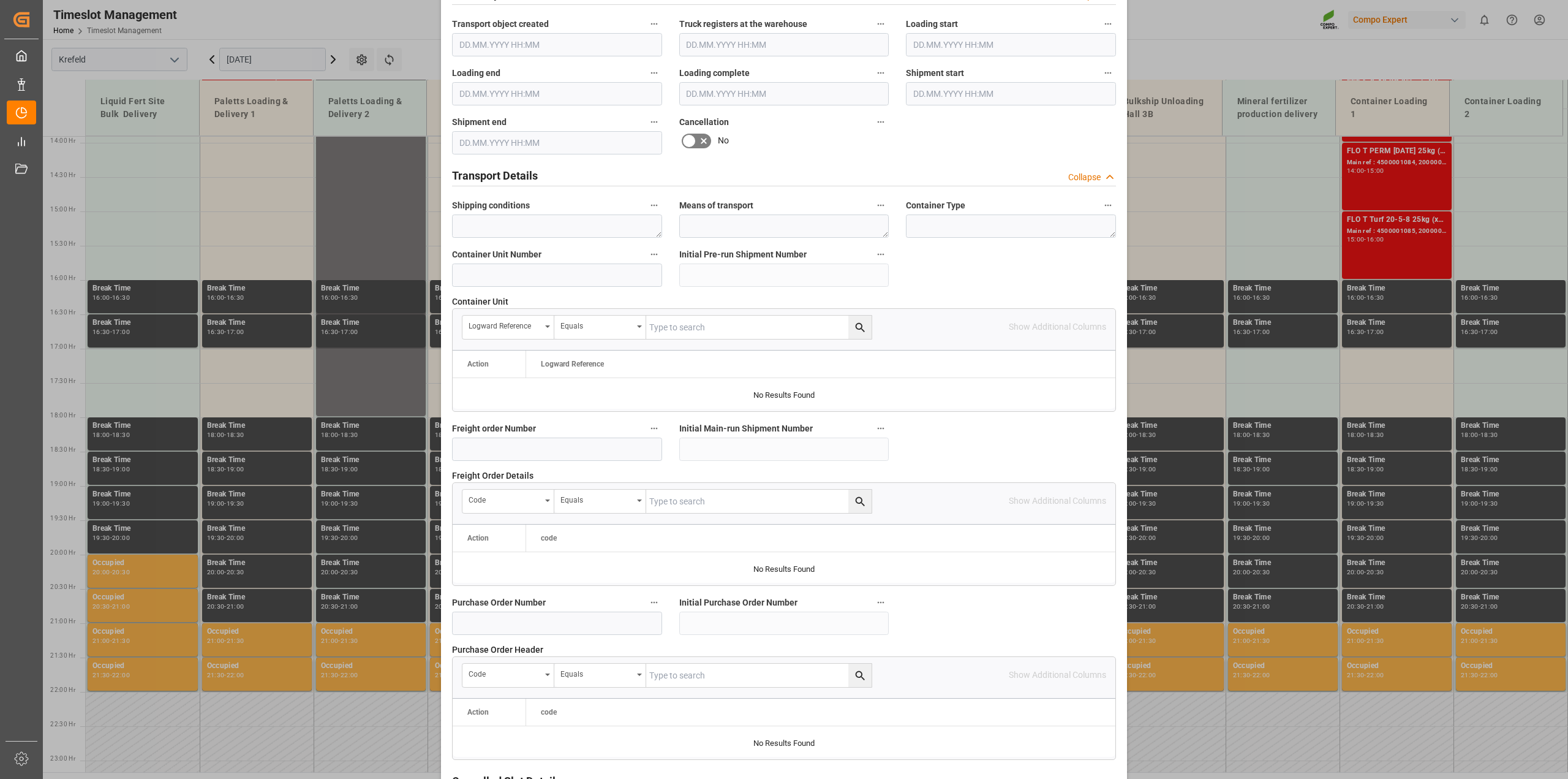
scroll to position [922, 0]
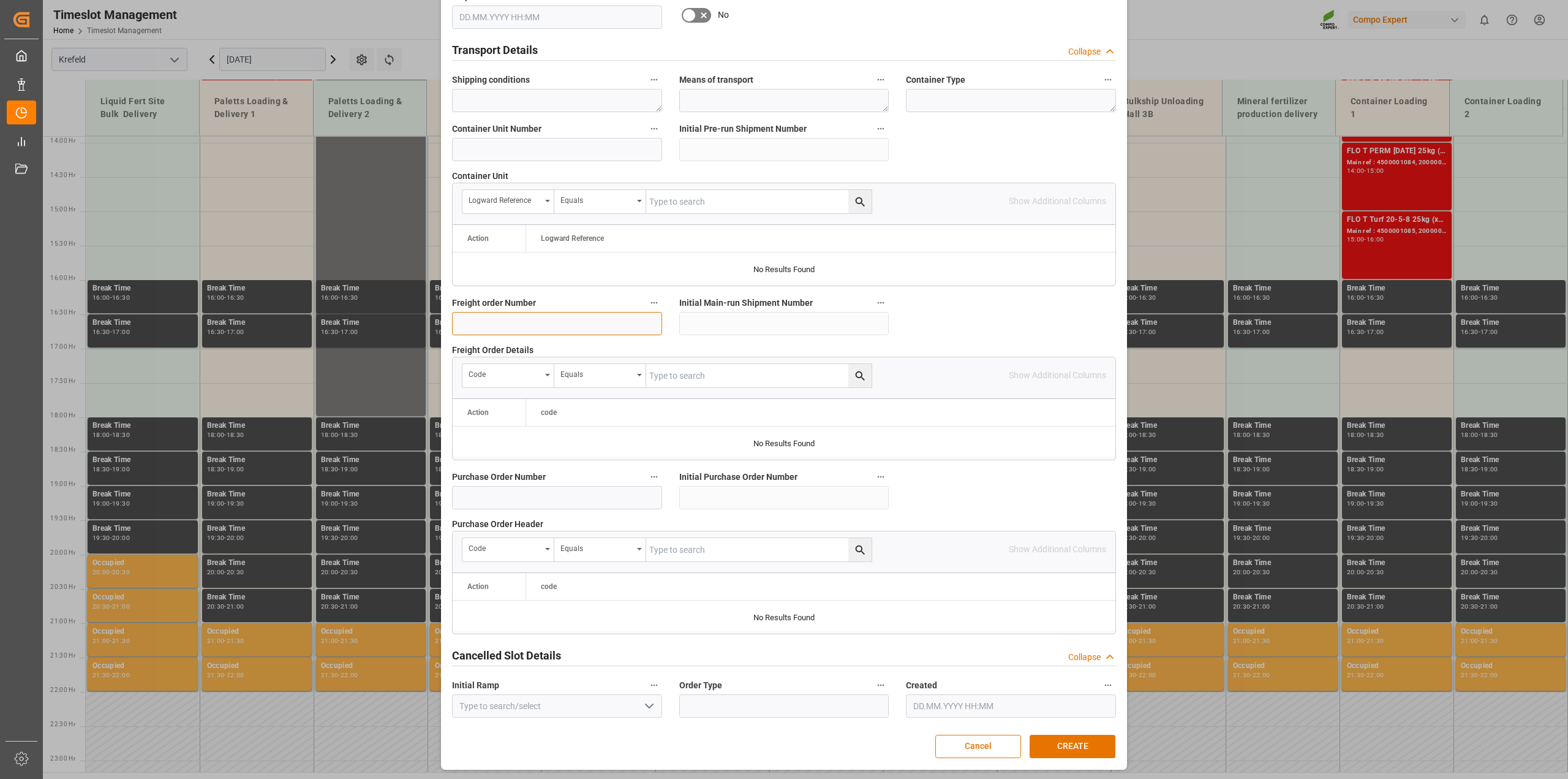
click at [552, 321] on input at bounding box center [557, 323] width 210 height 23
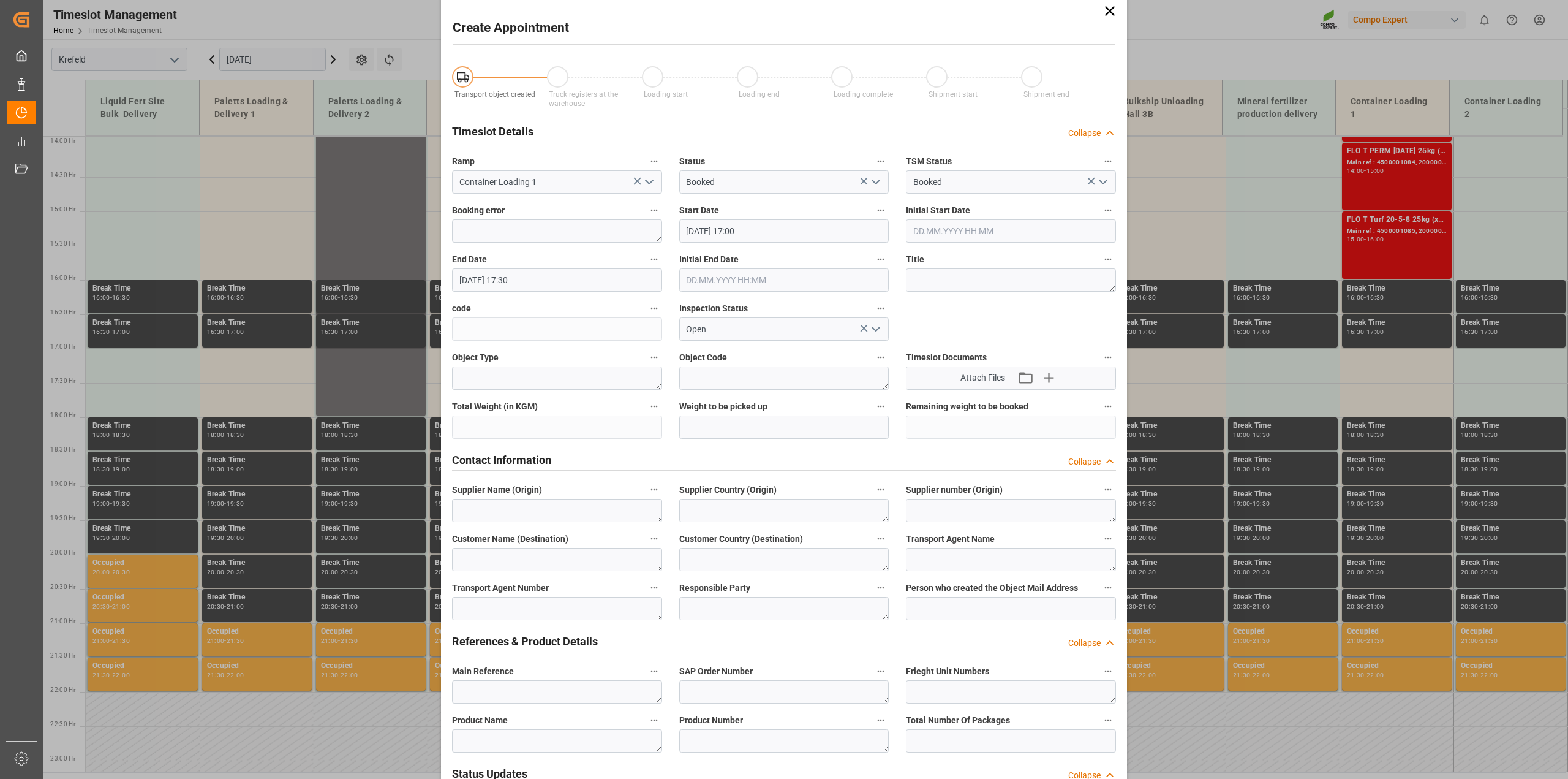
scroll to position [0, 0]
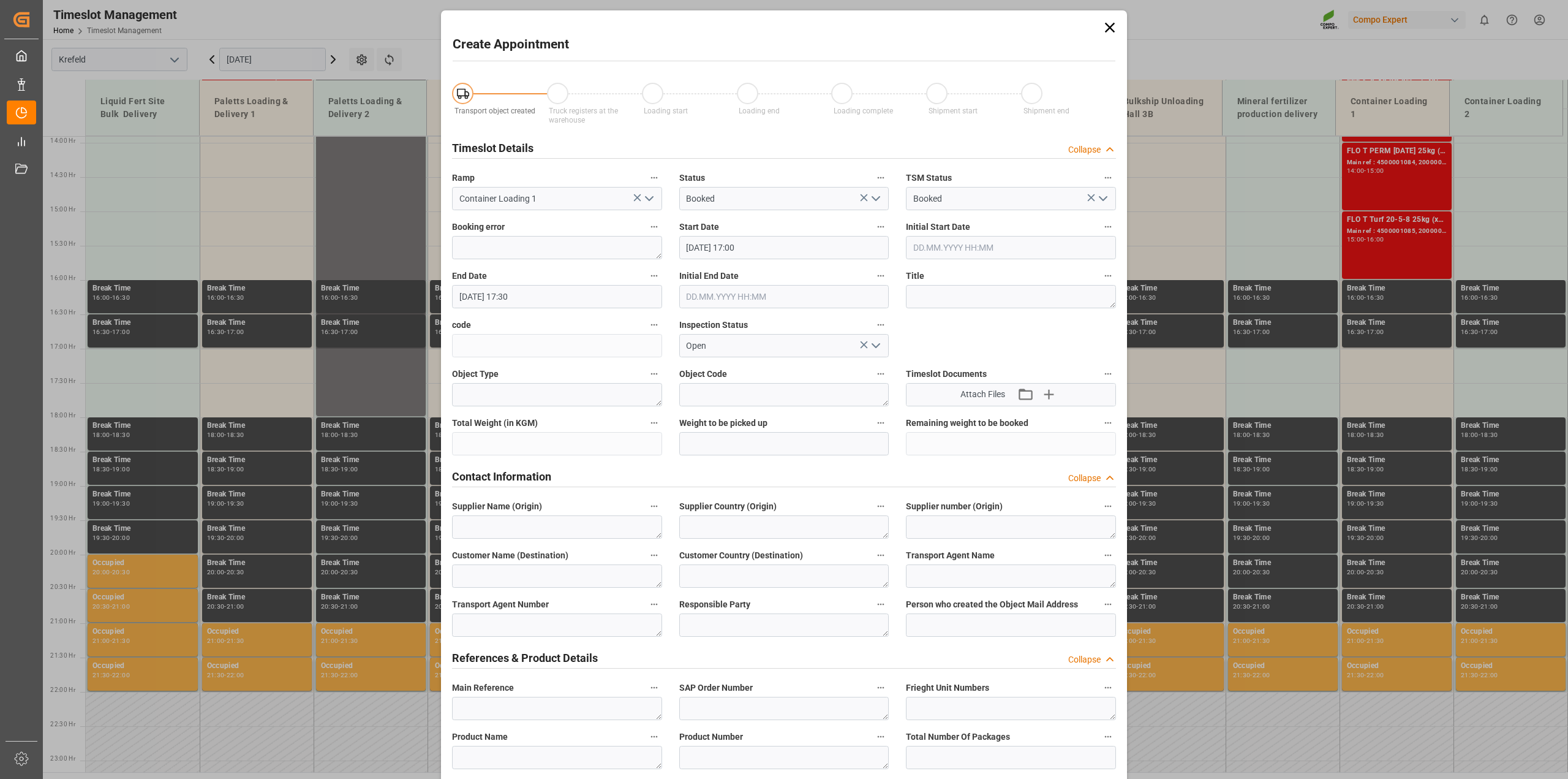
type input "6100002033"
click at [547, 300] on input "[DATE] 17:30" at bounding box center [557, 296] width 210 height 23
click at [561, 422] on div "19" at bounding box center [562, 418] width 15 height 15
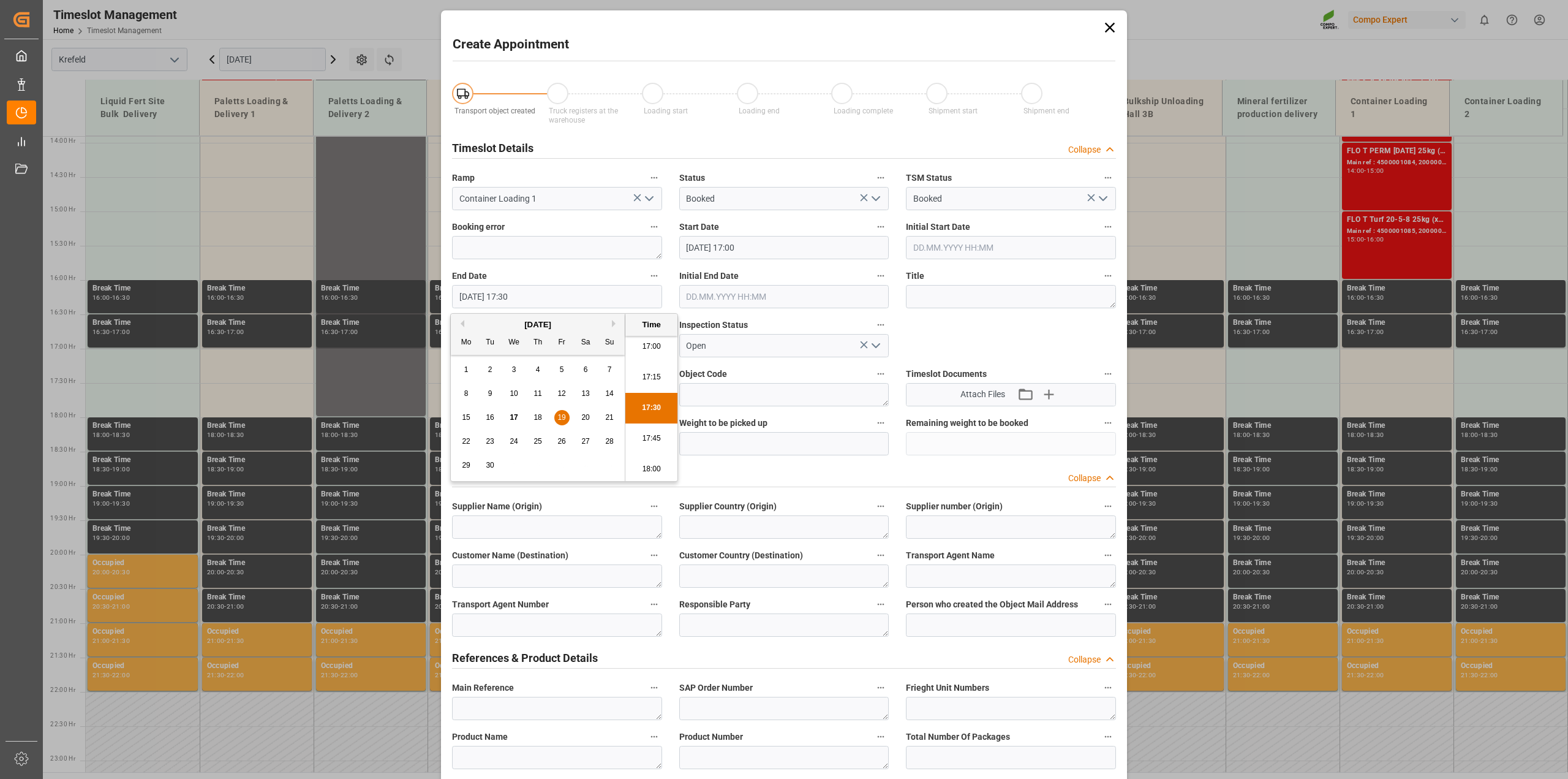
click at [644, 459] on li "18:00" at bounding box center [651, 470] width 52 height 31
type input "[DATE] 18:00"
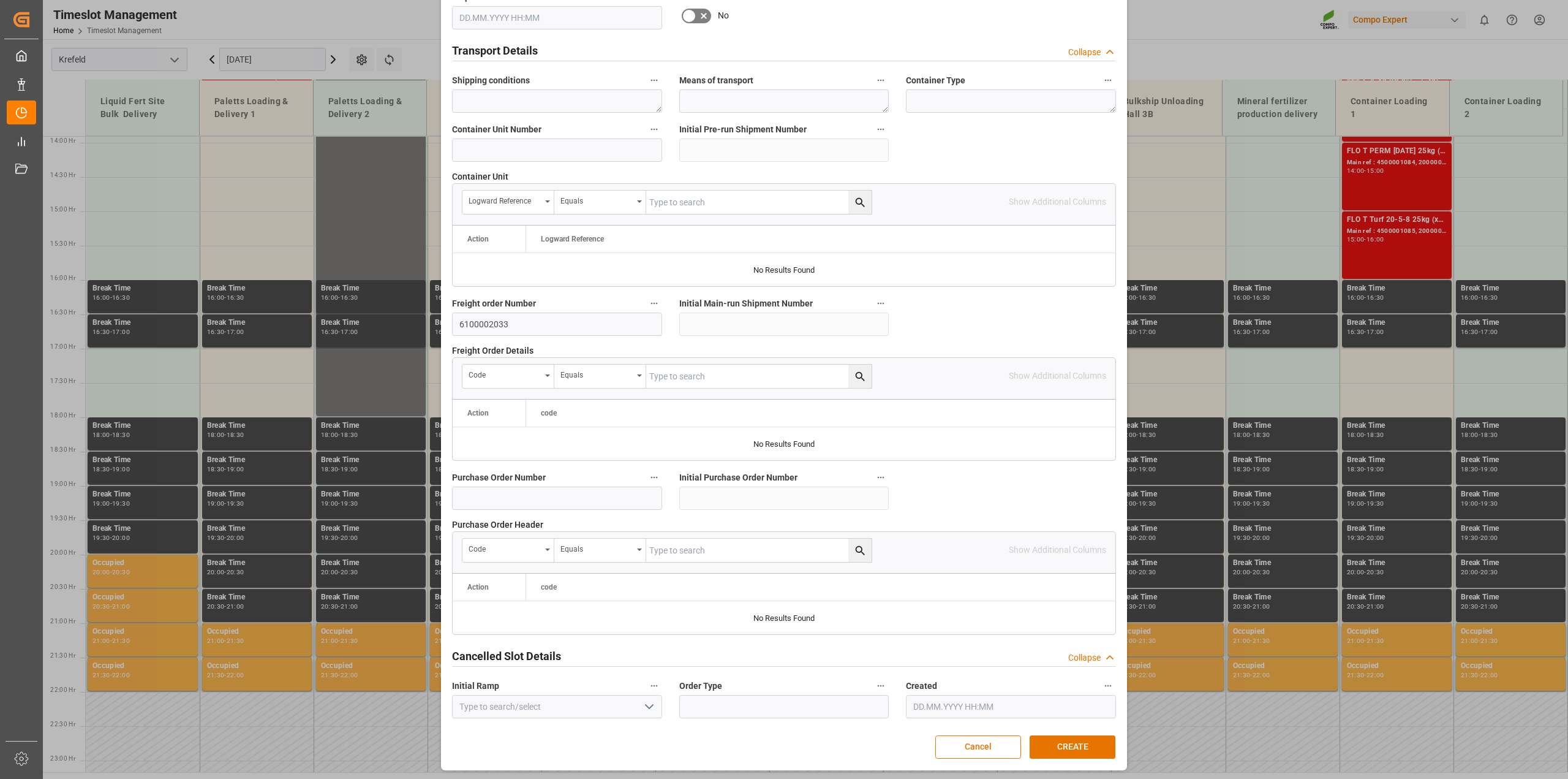
scroll to position [922, 0]
click at [1073, 737] on button "CREATE" at bounding box center [1072, 746] width 86 height 23
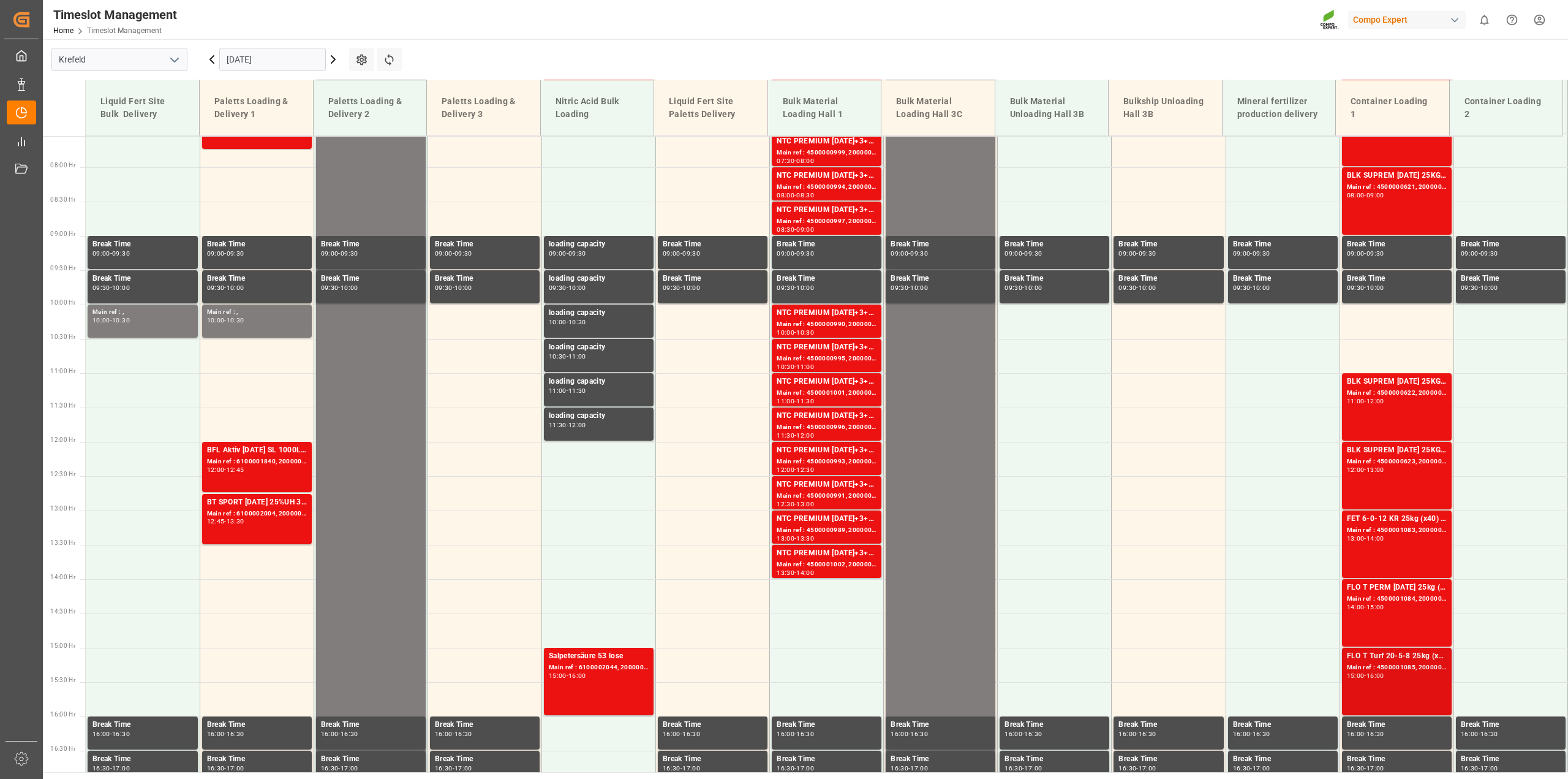
scroll to position [516, 0]
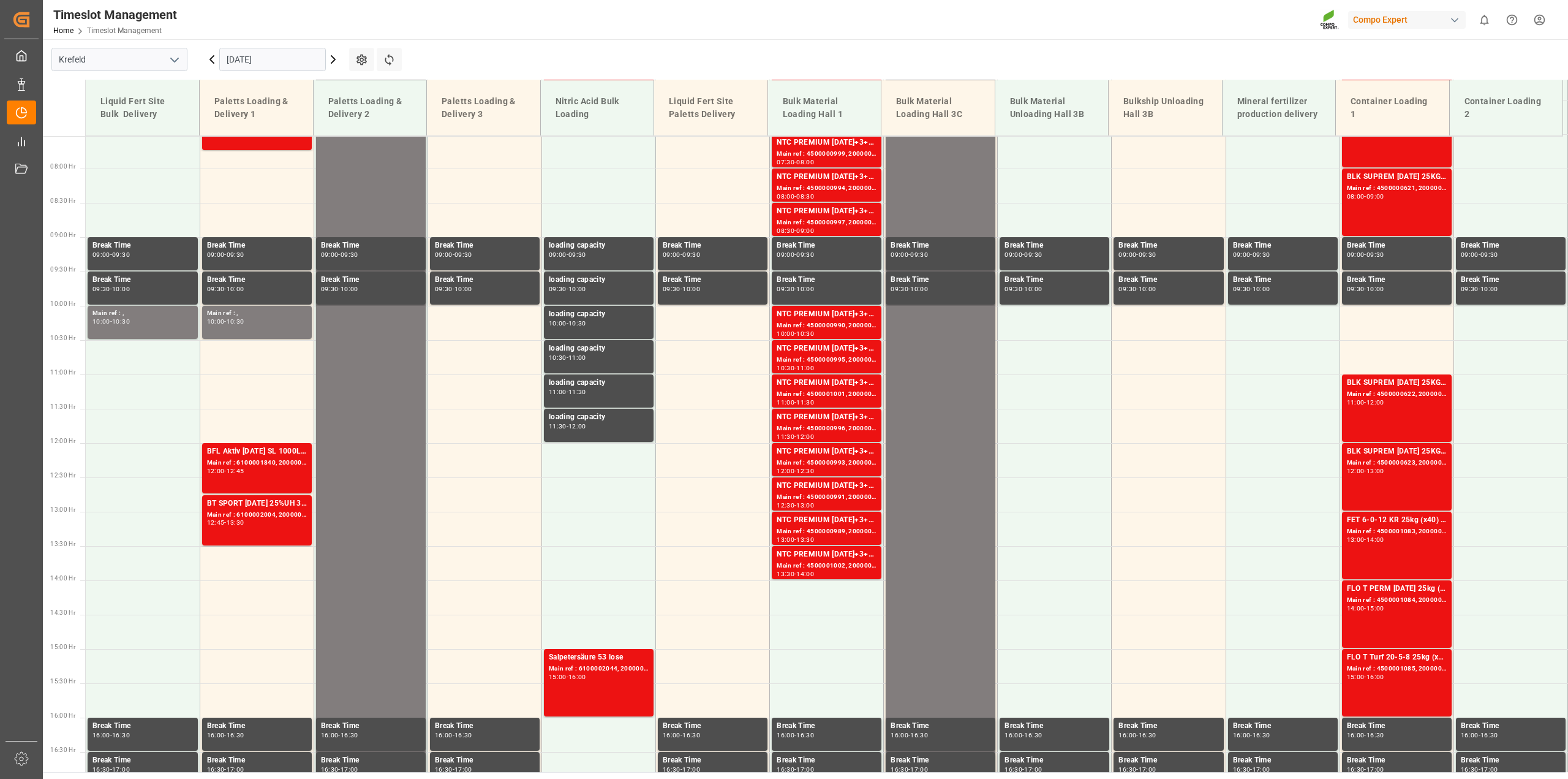
click at [1549, 23] on html "Created by potrace 1.15, written by [PERSON_NAME] [DATE]-[DATE] Created by potr…" at bounding box center [784, 389] width 1568 height 779
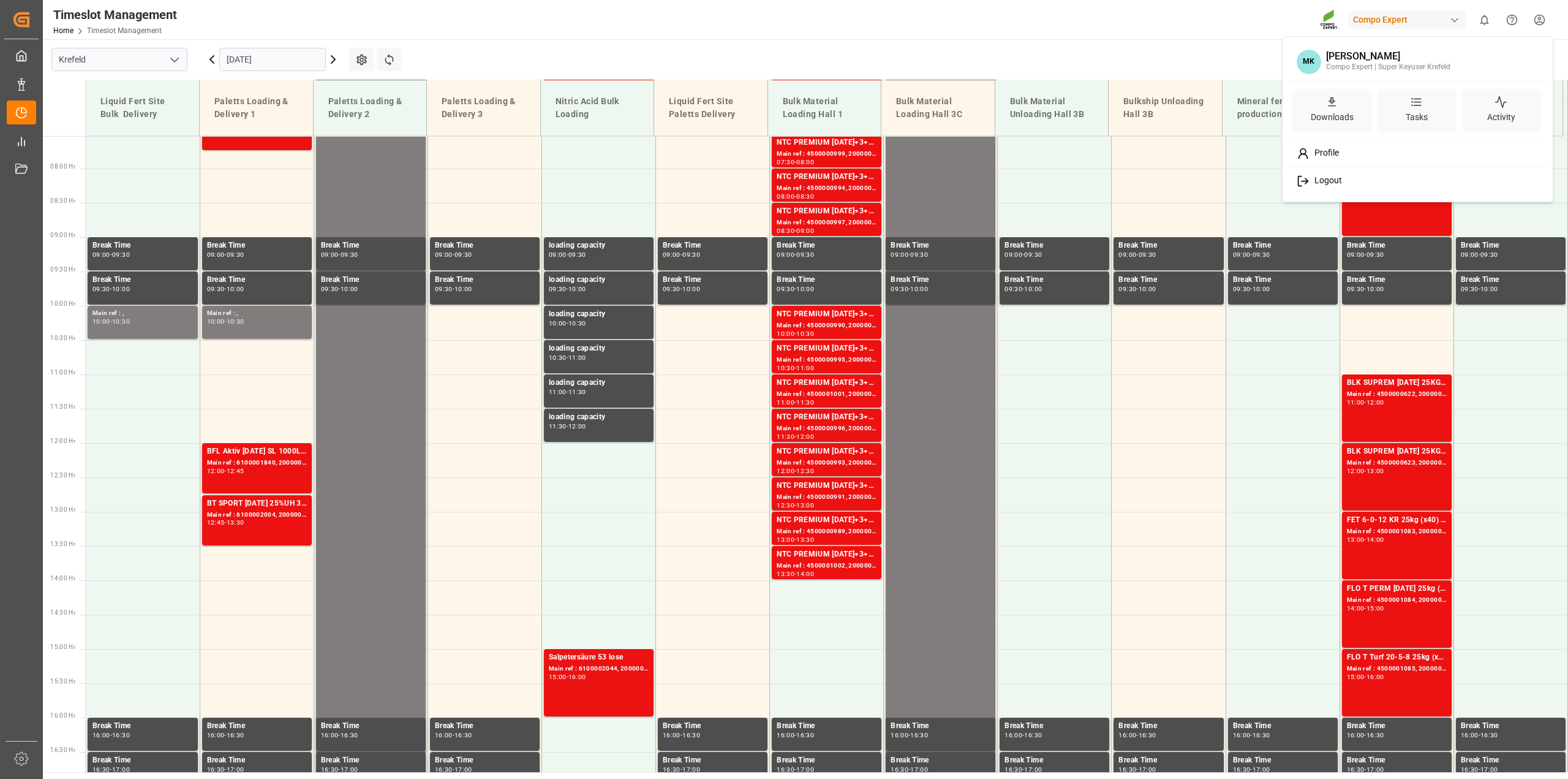
click at [1374, 179] on div "Logout" at bounding box center [1417, 181] width 251 height 23
